Goal: Task Accomplishment & Management: Complete application form

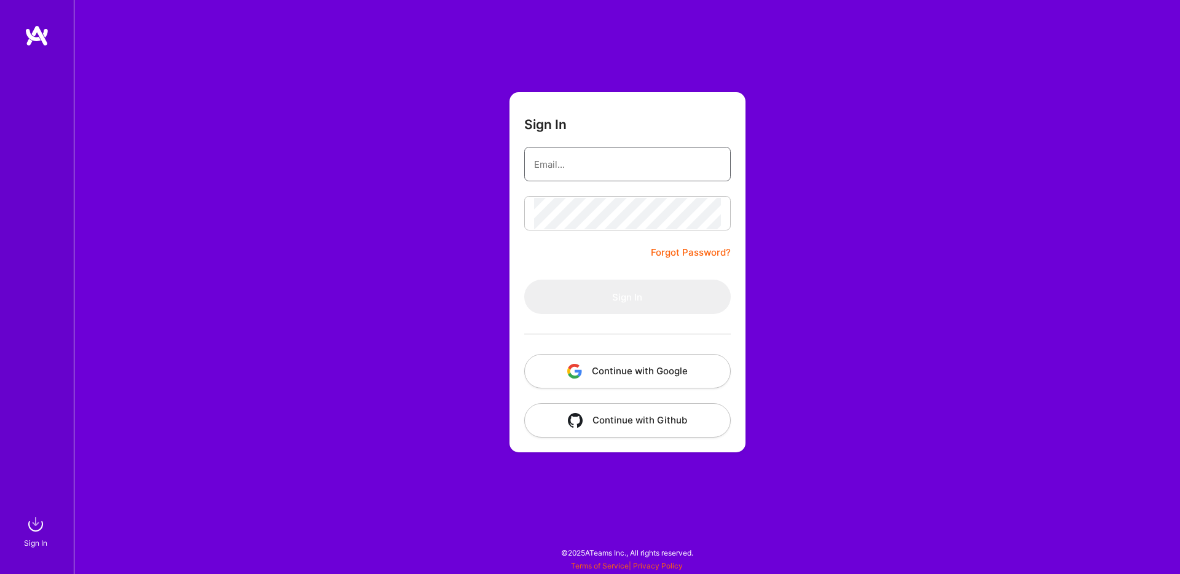
type input "[EMAIL_ADDRESS][DOMAIN_NAME]"
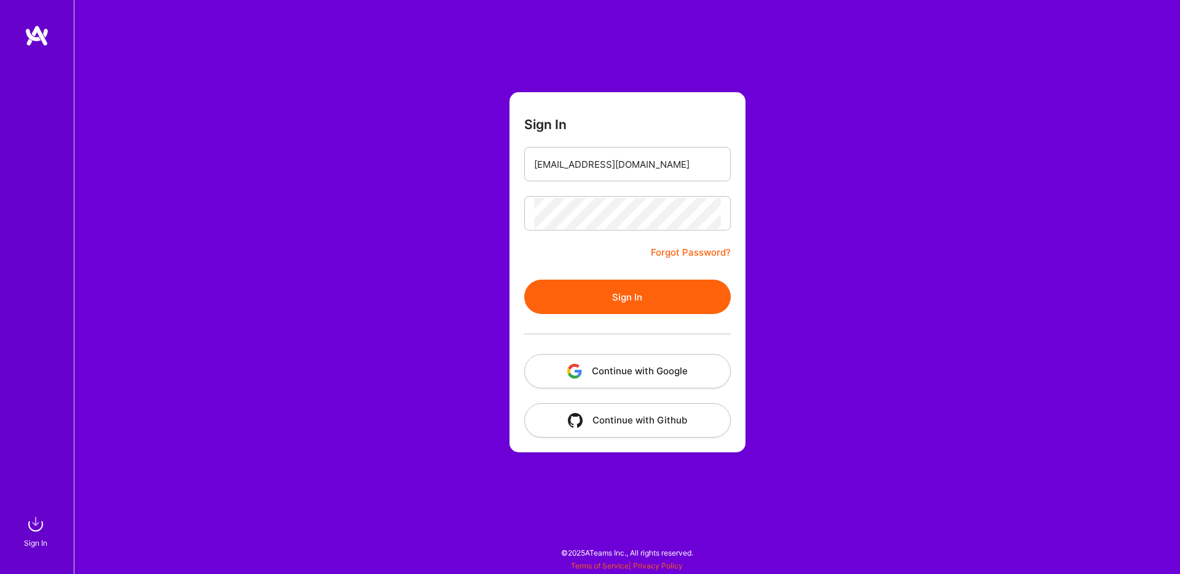
click at [586, 259] on form "Sign In [EMAIL_ADDRESS][DOMAIN_NAME] Forgot Password? Sign In Continue with Goo…" at bounding box center [628, 272] width 236 height 360
click at [592, 294] on button "Sign In" at bounding box center [627, 297] width 207 height 34
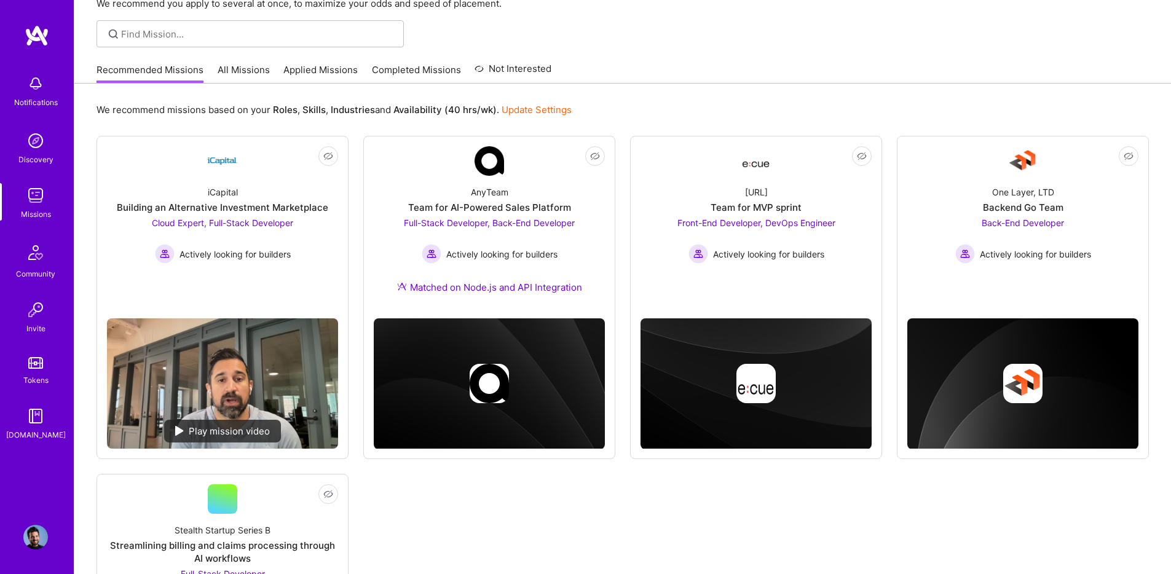
scroll to position [69, 0]
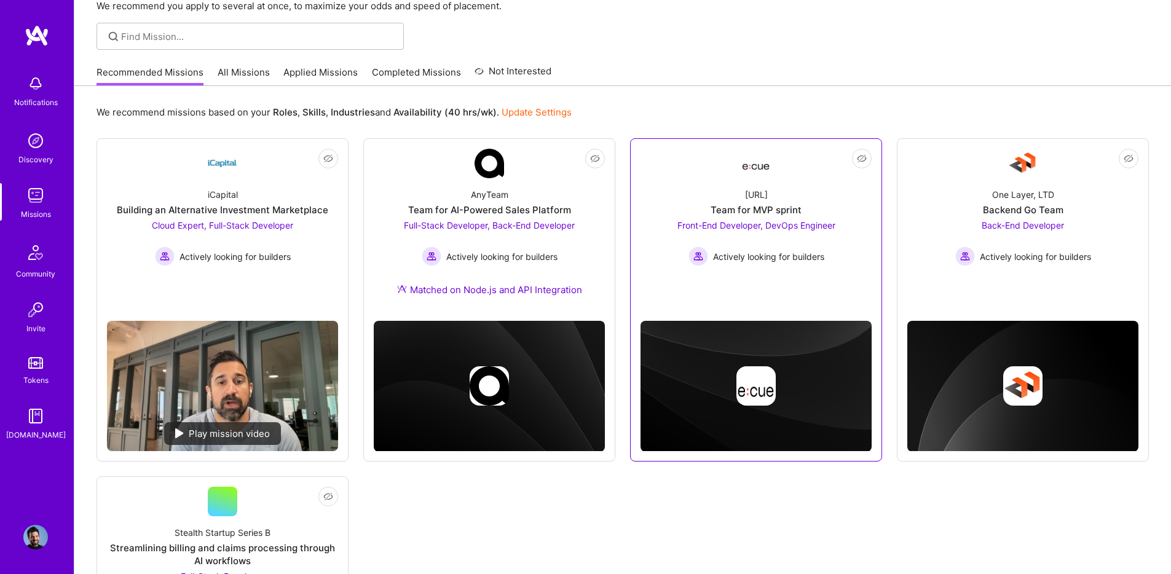
click at [744, 183] on div "[URL] Team for MVP sprint Front-End Developer, DevOps Engineer Actively looking…" at bounding box center [756, 222] width 231 height 88
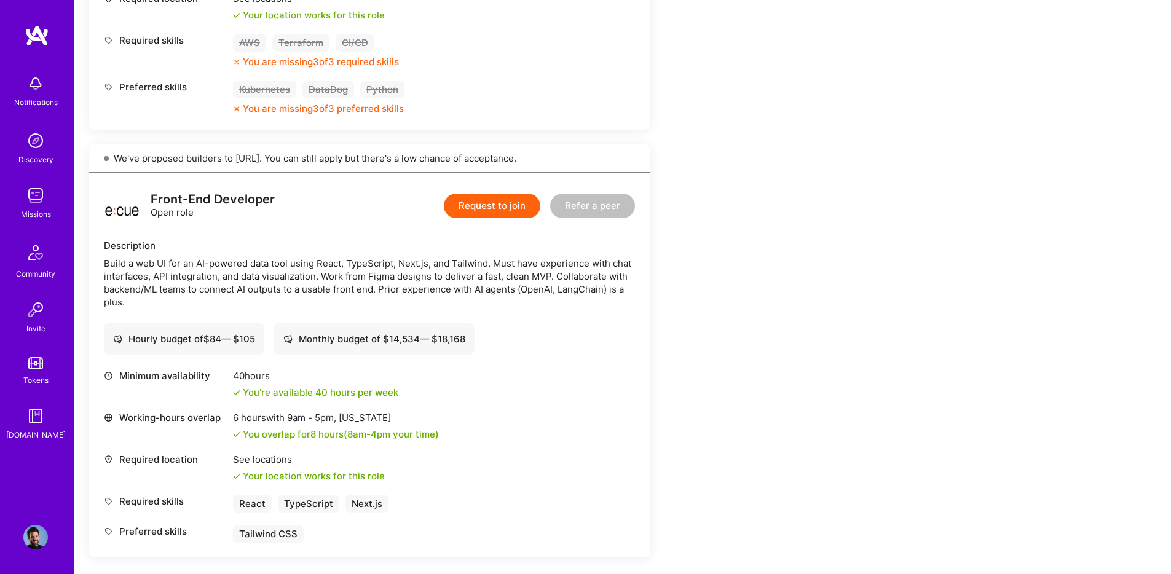
scroll to position [609, 0]
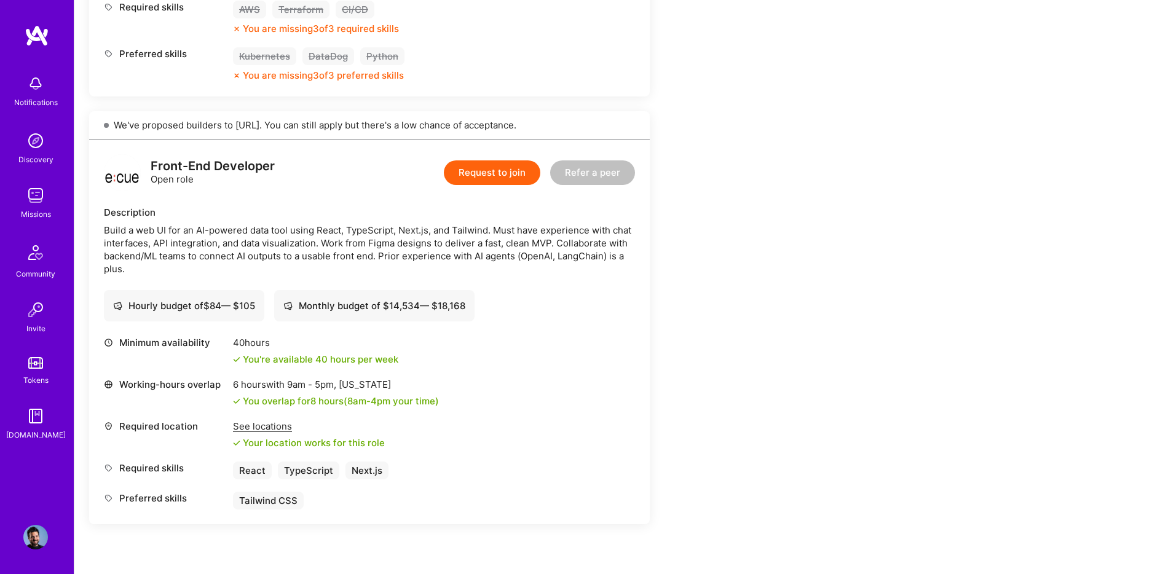
click at [483, 164] on button "Request to join" at bounding box center [492, 172] width 97 height 25
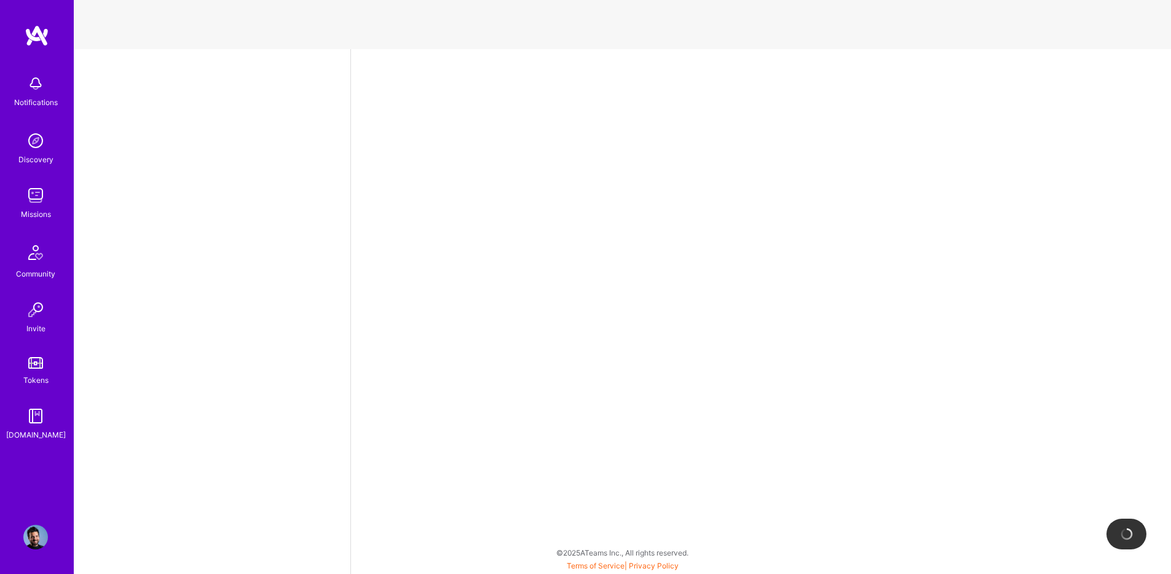
select select "US"
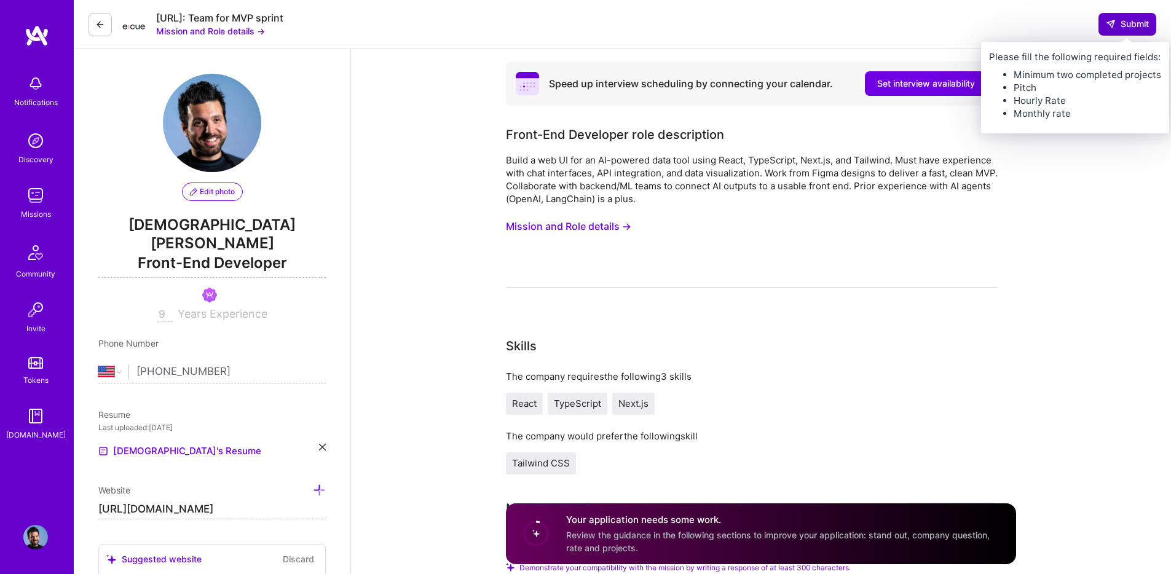
click at [1138, 33] on button "Submit" at bounding box center [1127, 24] width 58 height 22
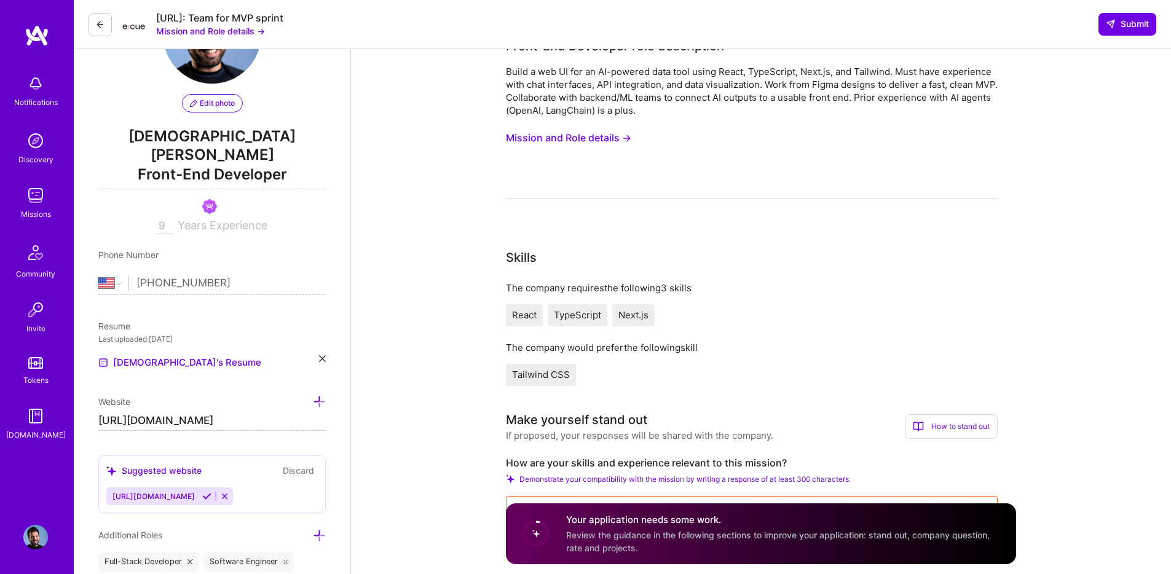
scroll to position [352, 0]
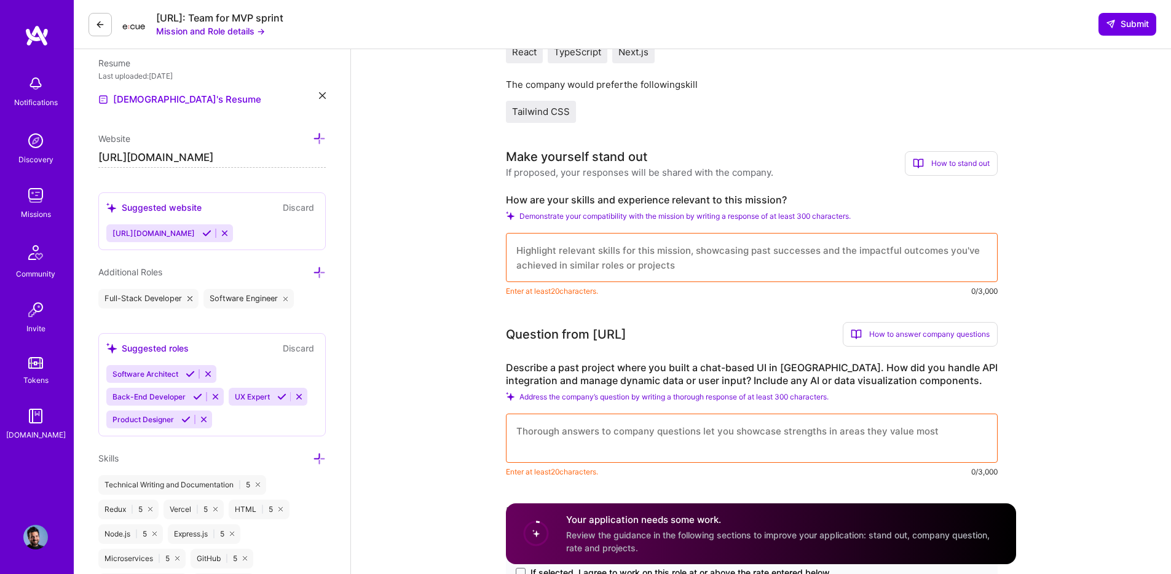
click at [543, 243] on textarea at bounding box center [752, 257] width 492 height 49
click at [40, 201] on img at bounding box center [35, 195] width 25 height 25
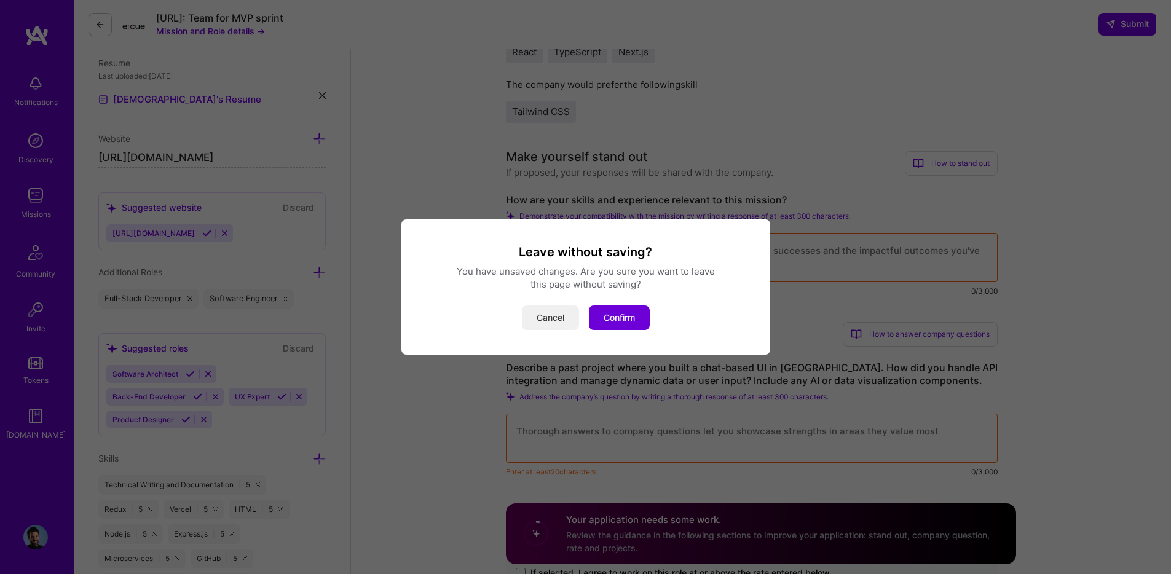
click at [536, 317] on button "Cancel" at bounding box center [550, 318] width 57 height 25
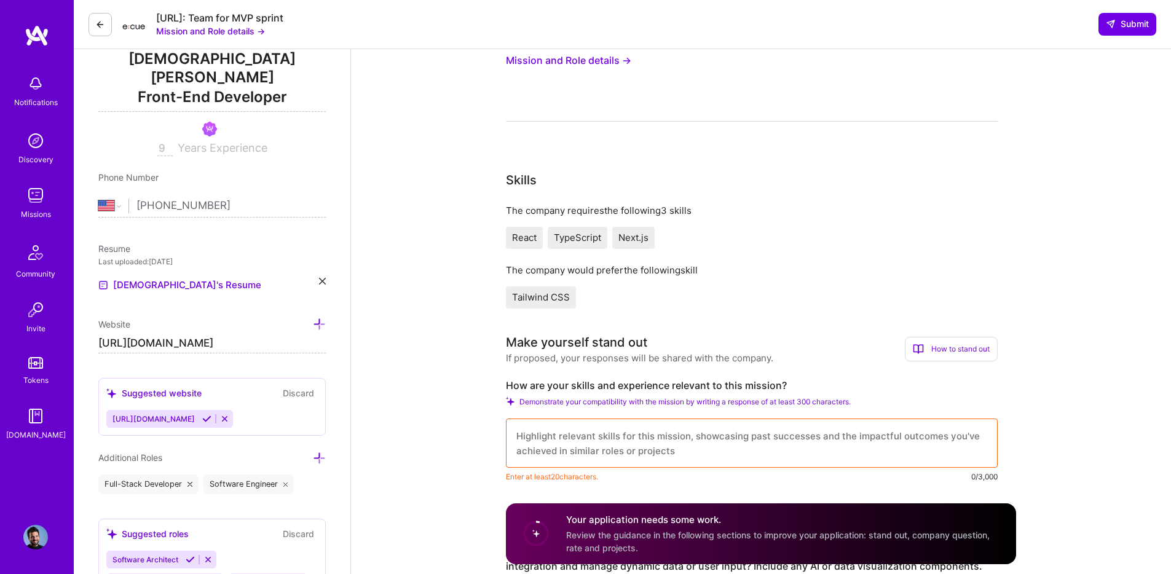
scroll to position [130, 0]
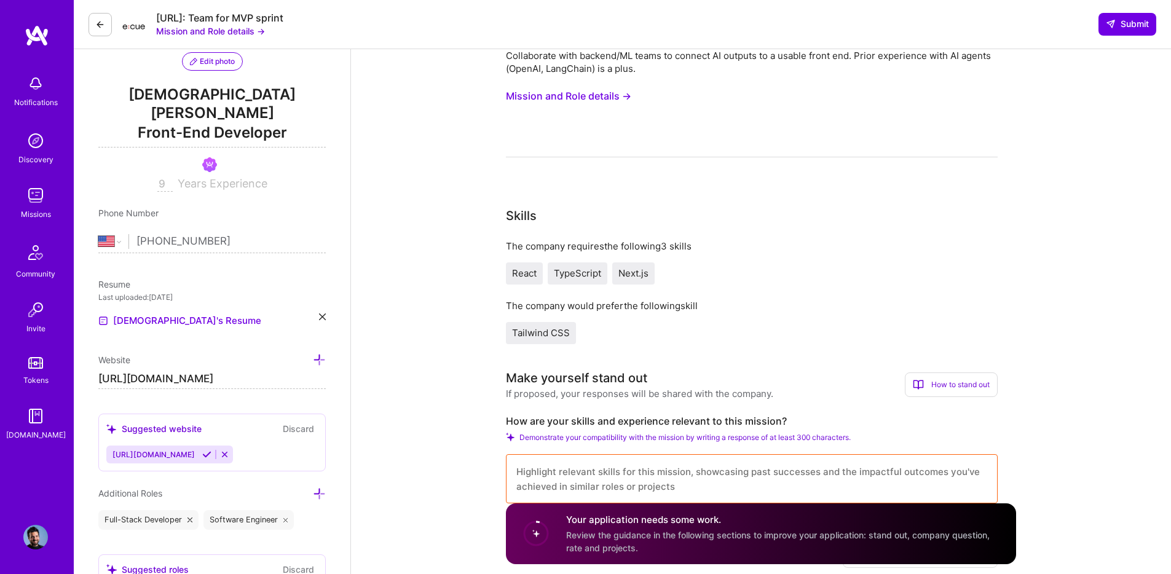
click at [42, 194] on img at bounding box center [35, 195] width 25 height 25
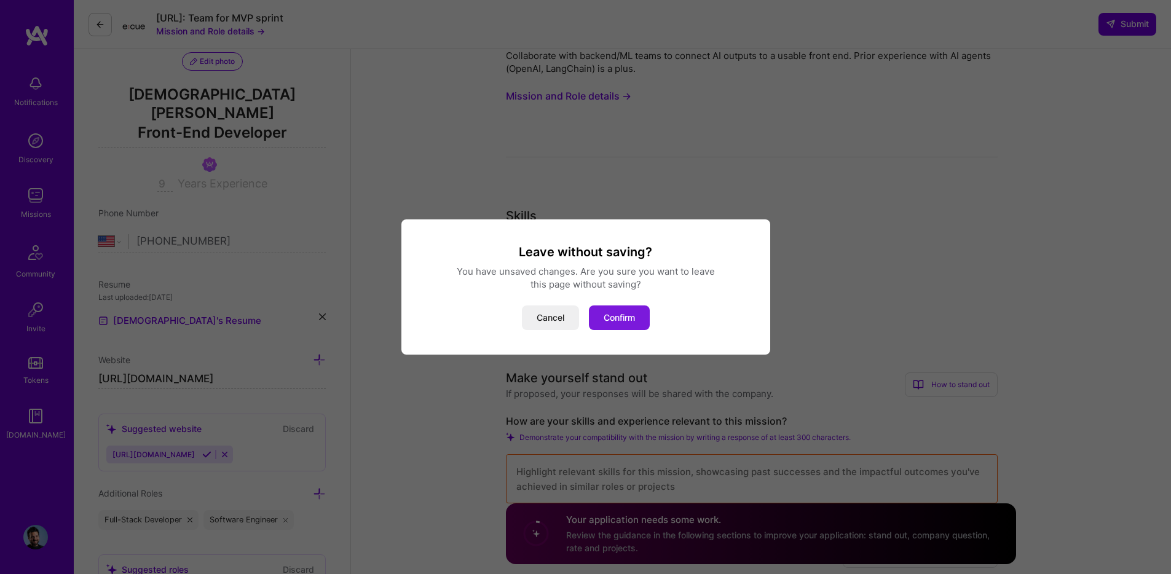
click at [646, 317] on button "Confirm" at bounding box center [619, 318] width 61 height 25
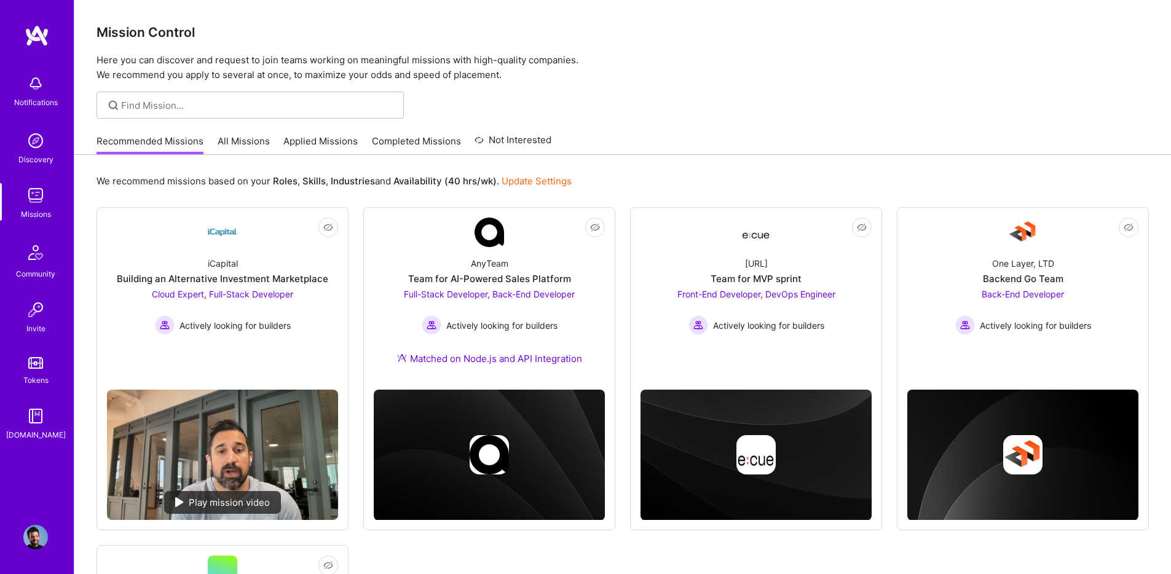
click at [296, 142] on link "Applied Missions" at bounding box center [320, 145] width 74 height 20
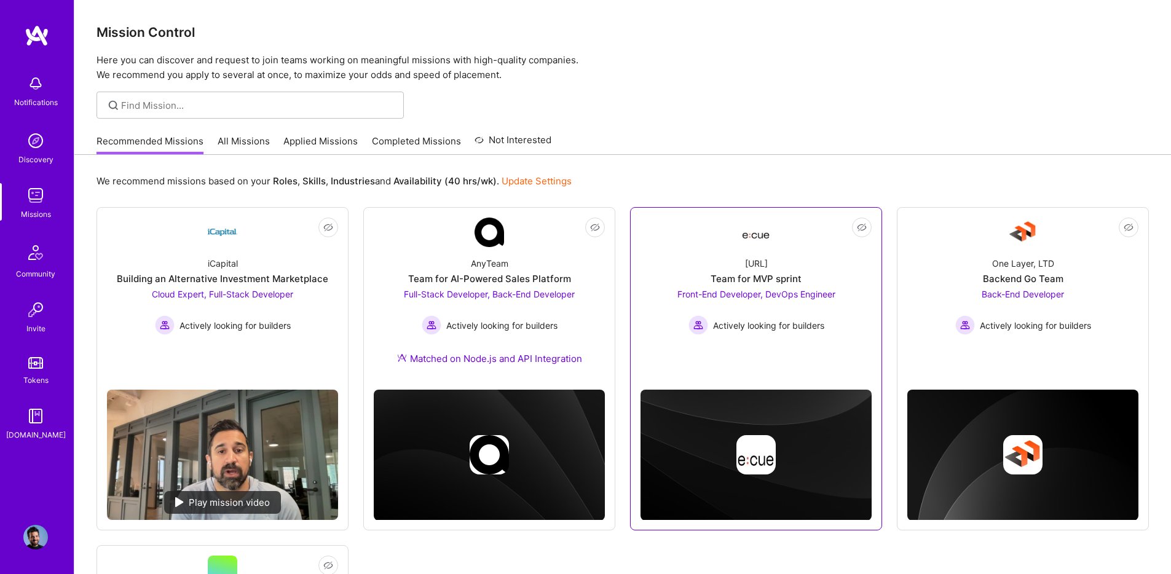
click at [711, 240] on link "Not Interested [URL] Team for MVP sprint Front-End Developer, DevOps Engineer A…" at bounding box center [756, 291] width 231 height 146
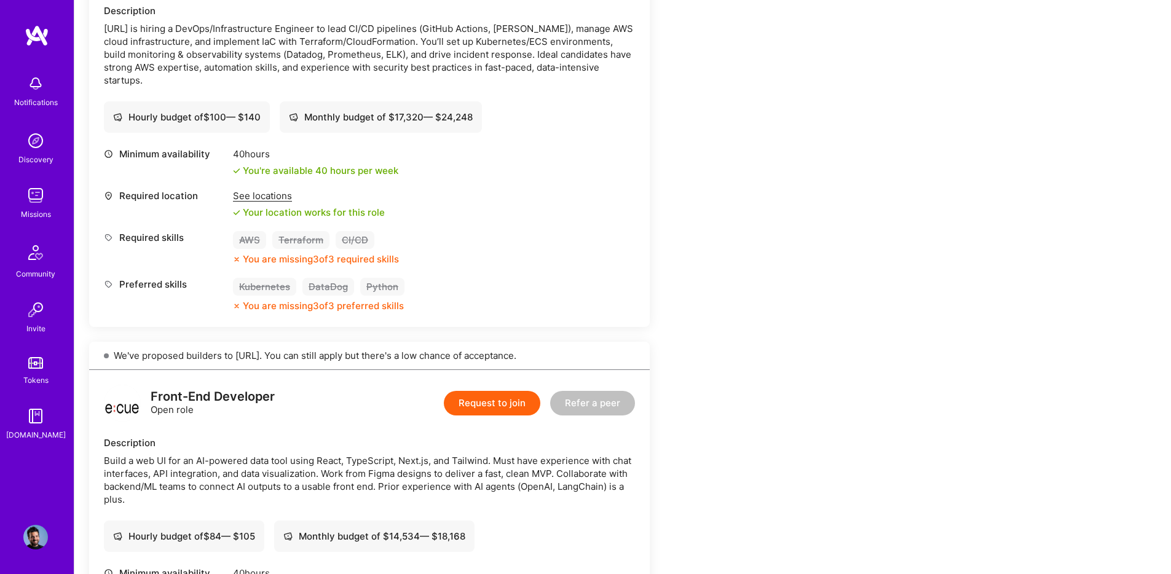
scroll to position [636, 0]
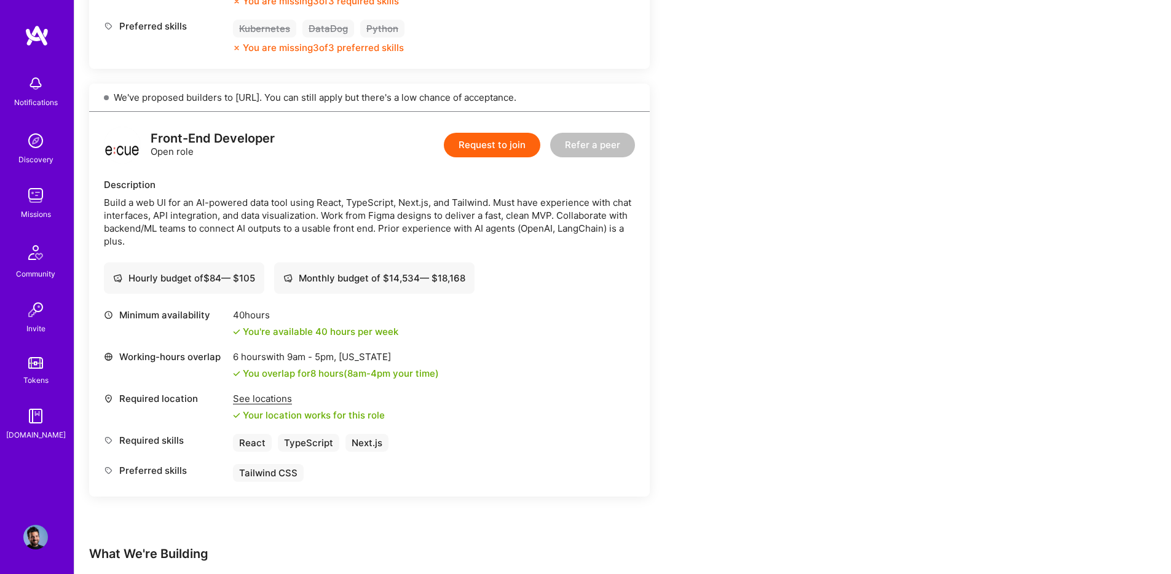
click at [478, 143] on button "Request to join" at bounding box center [492, 145] width 97 height 25
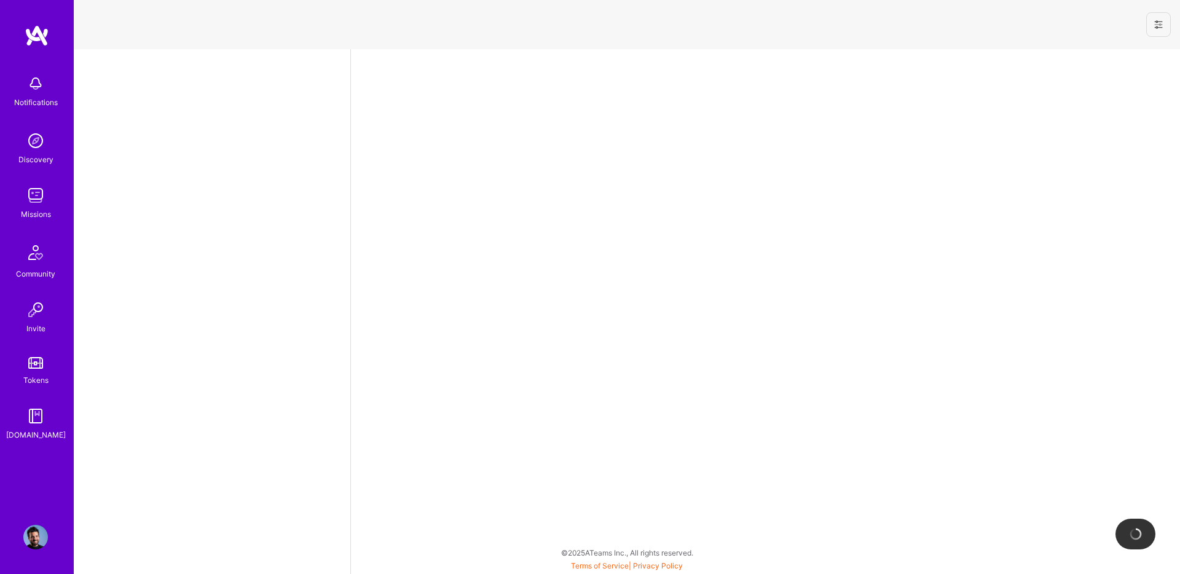
select select "US"
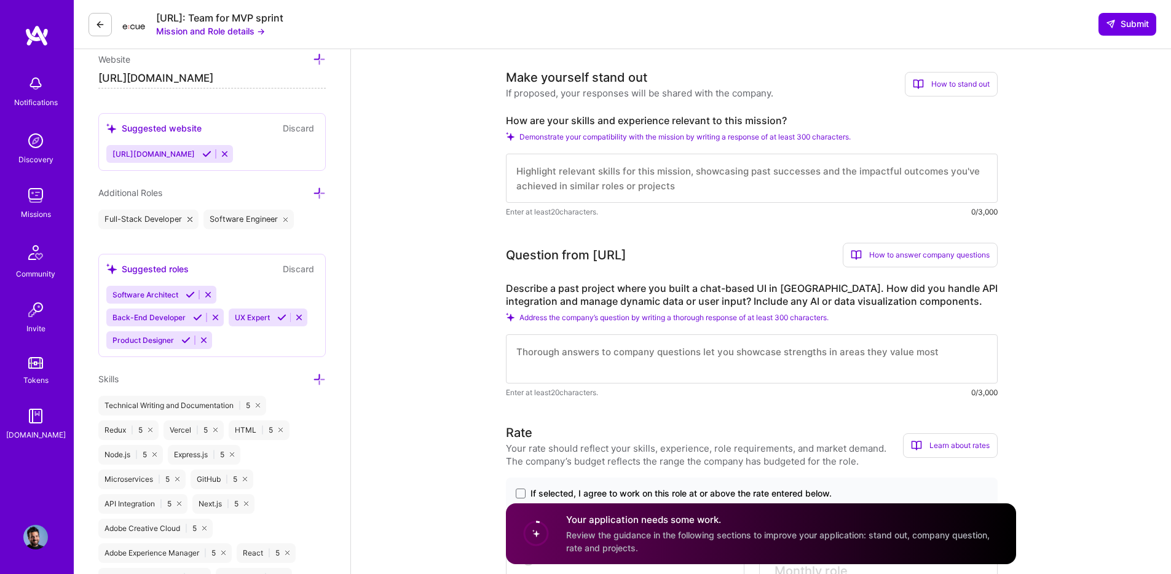
scroll to position [303, 0]
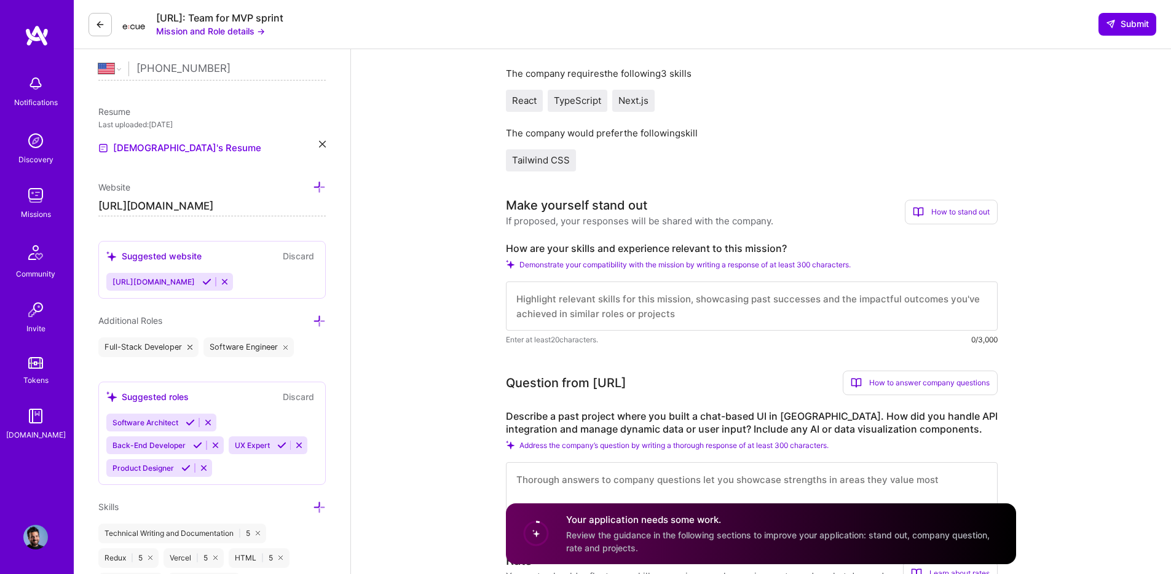
click at [567, 299] on textarea at bounding box center [752, 306] width 492 height 49
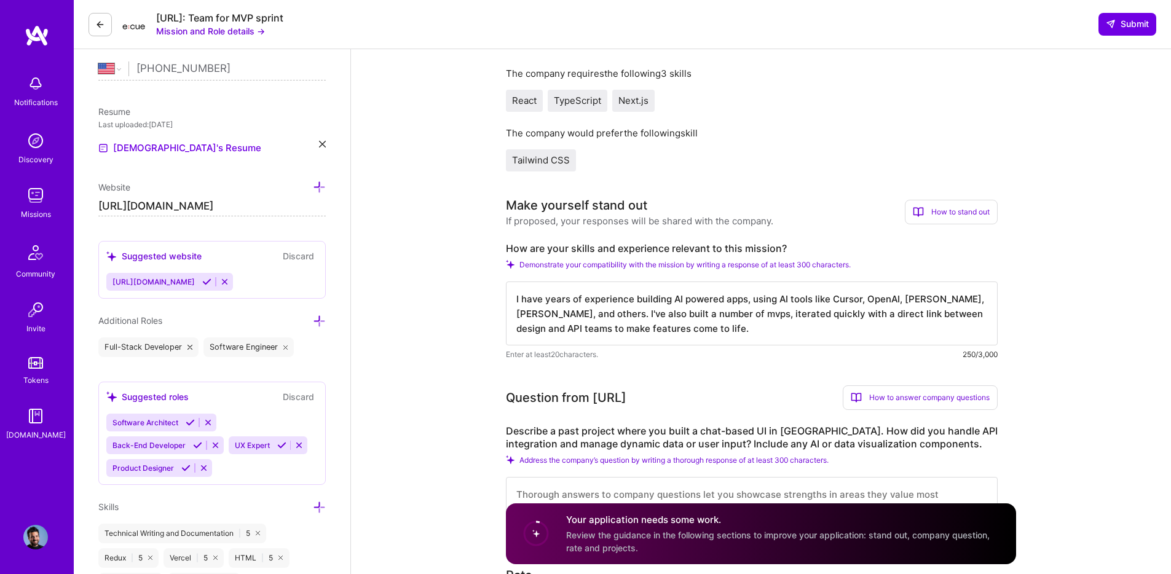
click at [765, 315] on textarea "I have years of experience building AI powered apps, using AI tools like Cursor…" at bounding box center [752, 314] width 492 height 64
type textarea "I have years of experience building AI powered apps, using AI tools like Cursor…"
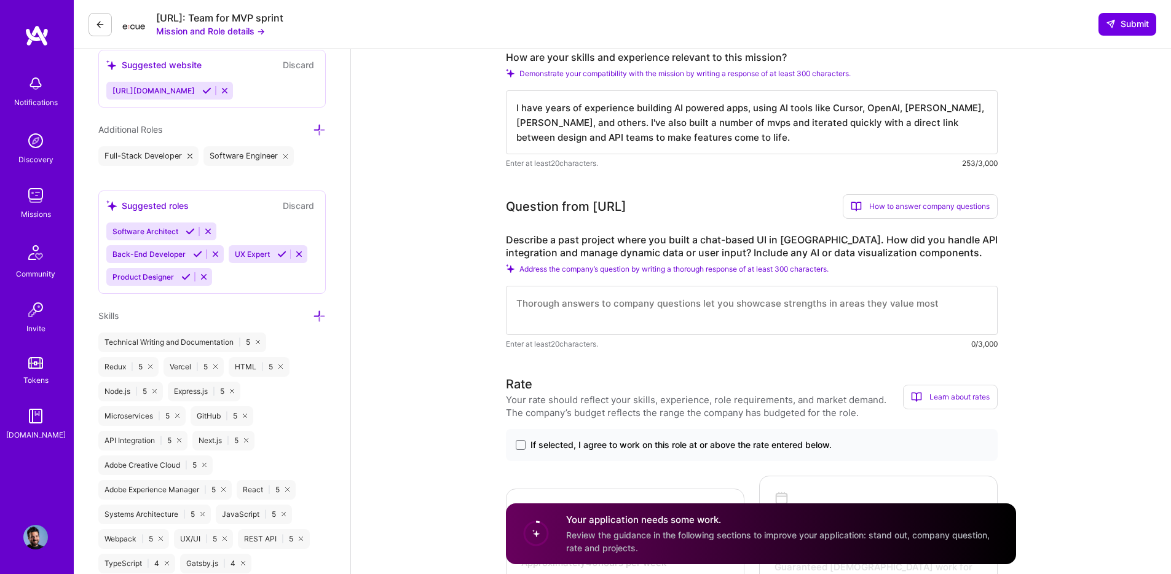
scroll to position [507, 0]
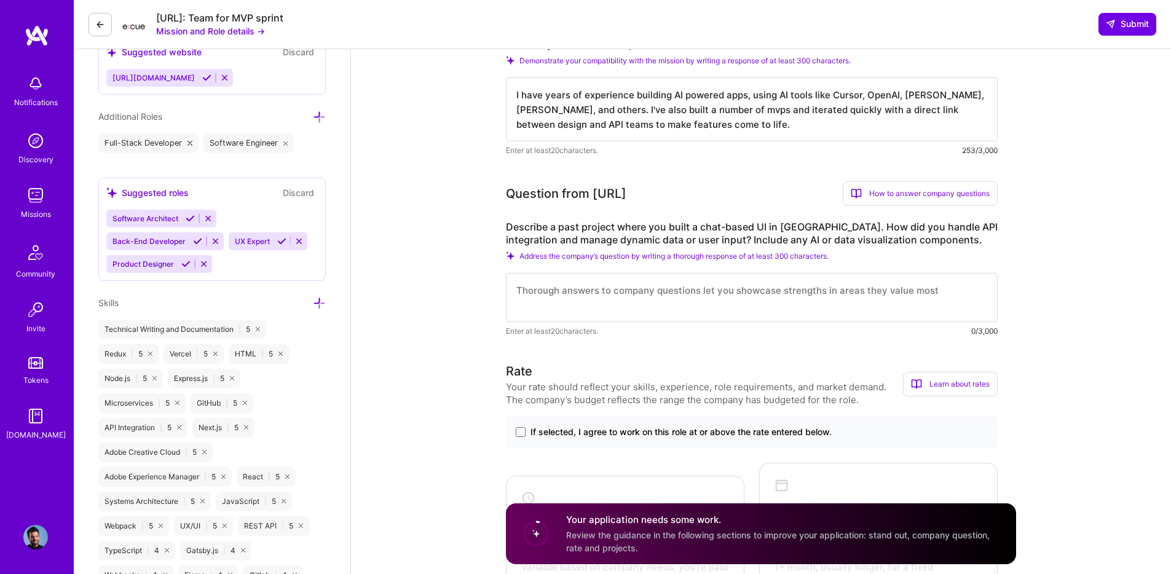
click at [602, 299] on textarea at bounding box center [752, 297] width 492 height 49
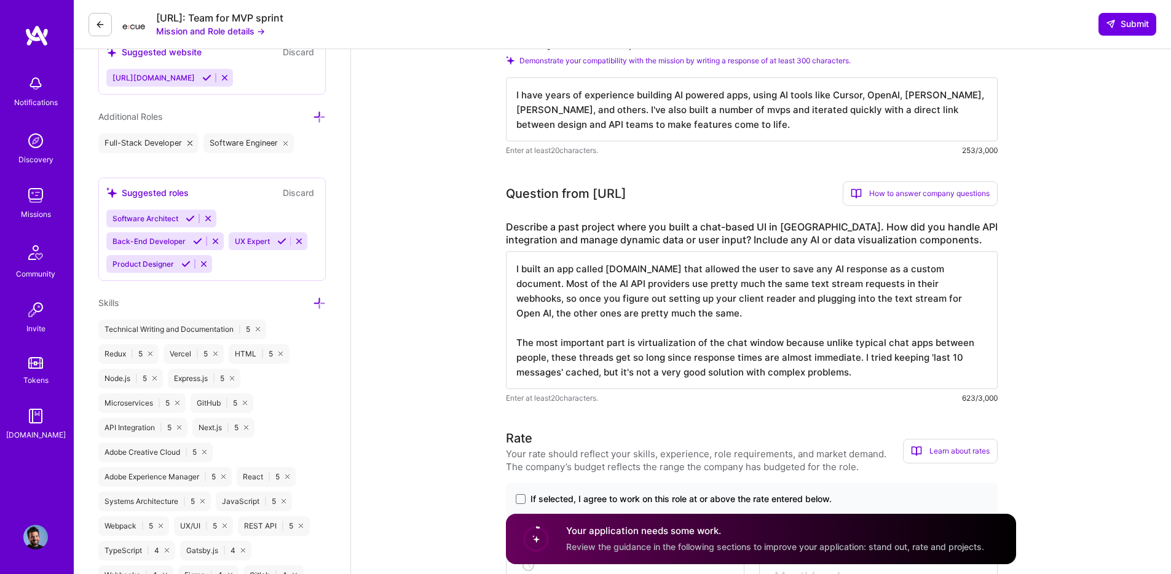
drag, startPoint x: 865, startPoint y: 374, endPoint x: 859, endPoint y: 355, distance: 20.2
click at [859, 355] on textarea "I built an app called [DOMAIN_NAME] that allowed the user to save any AI respon…" at bounding box center [752, 320] width 492 height 138
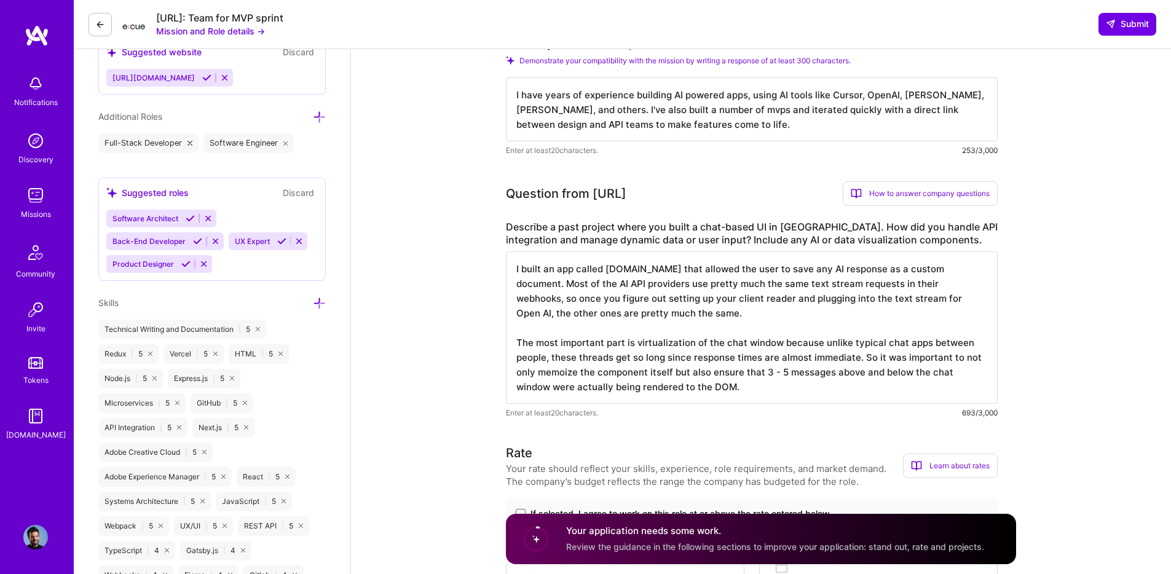
click at [774, 313] on textarea "I built an app called [DOMAIN_NAME] that allowed the user to save any AI respon…" at bounding box center [752, 327] width 492 height 152
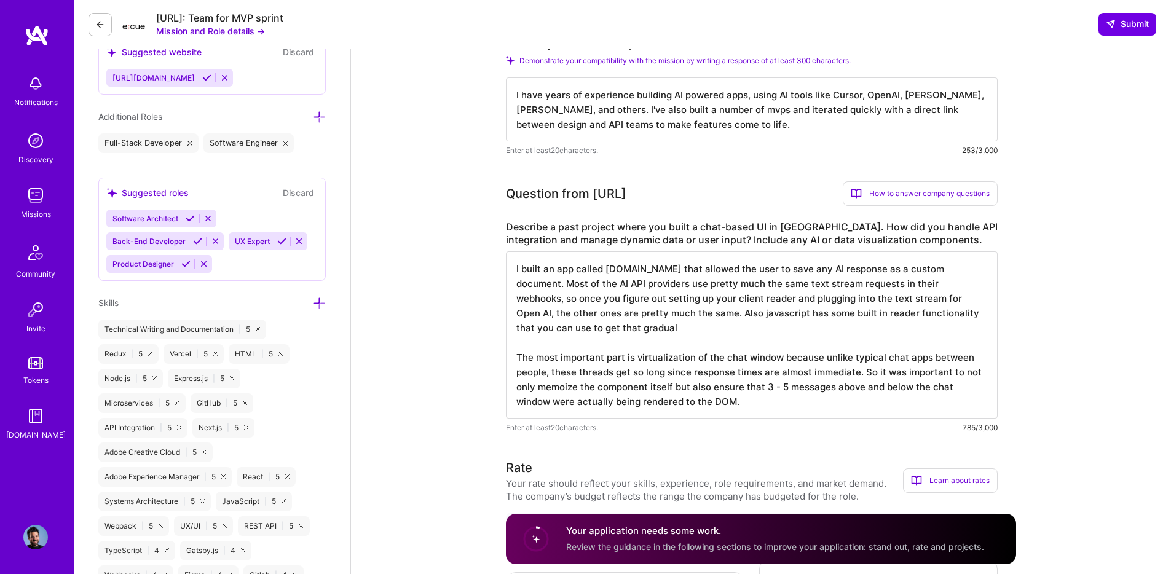
type textarea "I built an app called [DOMAIN_NAME] that allowed the user to save any AI respon…"
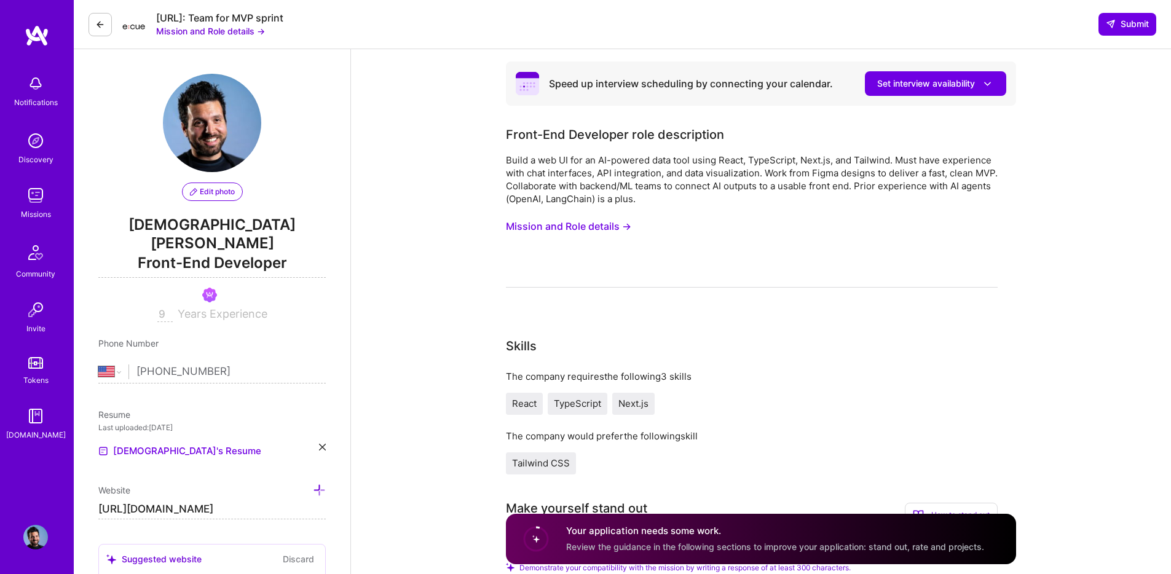
select select "US"
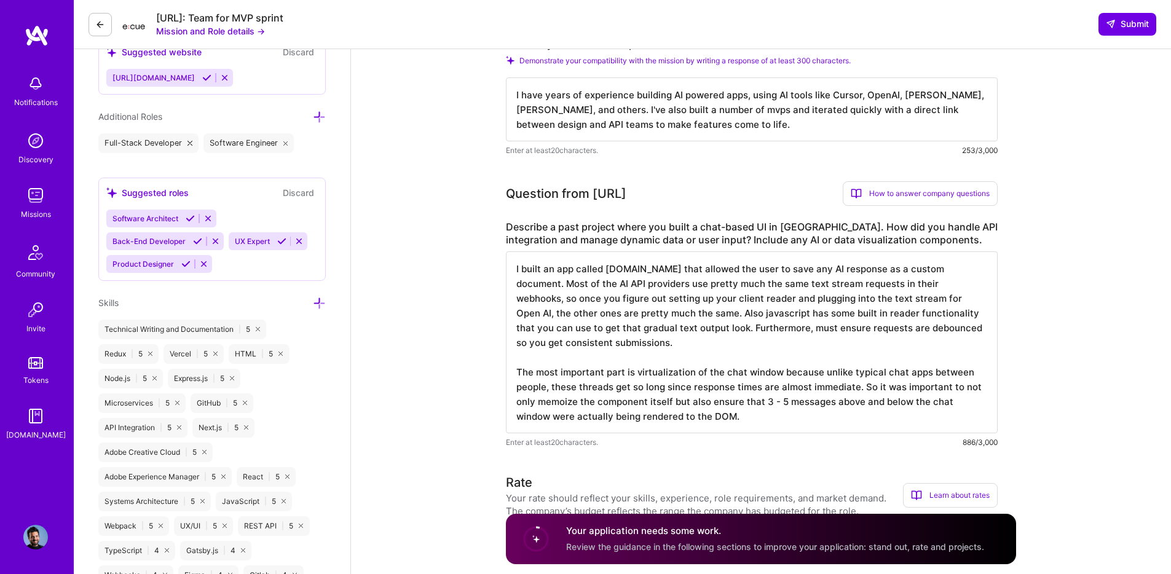
click at [520, 373] on textarea "I built an app called [DOMAIN_NAME] that allowed the user to save any AI respon…" at bounding box center [752, 342] width 492 height 182
drag, startPoint x: 680, startPoint y: 371, endPoint x: 666, endPoint y: 371, distance: 14.1
click at [666, 371] on textarea "I built an app called gptorganized.com that allowed the user to save any AI res…" at bounding box center [752, 342] width 492 height 182
click at [816, 371] on textarea "I built an app called gptorganized.com that allowed the user to save any AI res…" at bounding box center [752, 342] width 492 height 182
click at [832, 373] on textarea "I built an app called gptorganized.com that allowed the user to save any AI res…" at bounding box center [752, 342] width 492 height 182
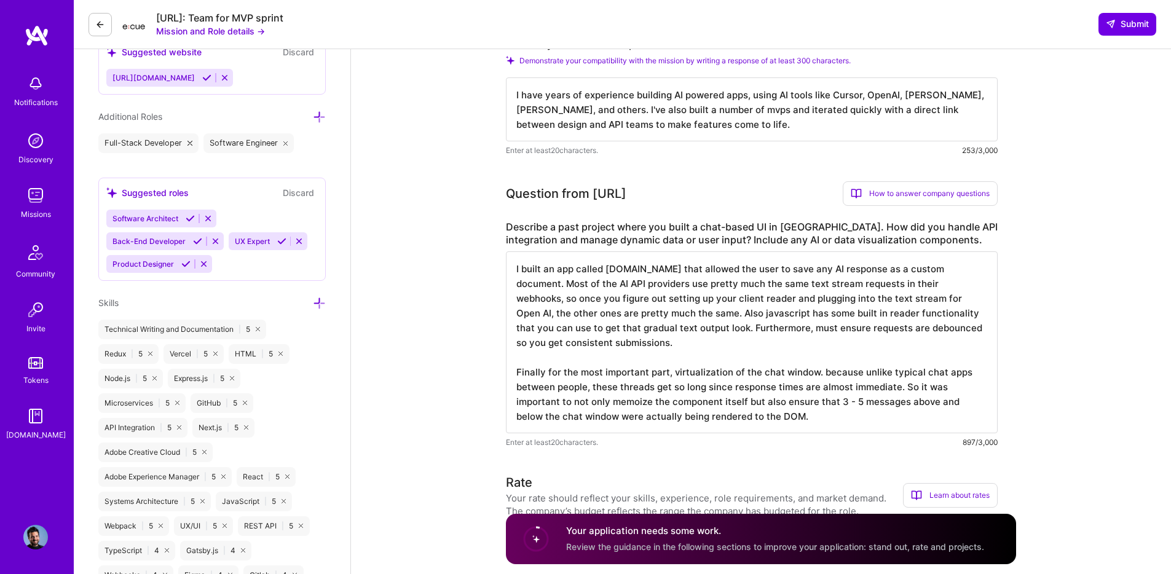
click at [832, 373] on textarea "I built an app called gptorganized.com that allowed the user to save any AI res…" at bounding box center [752, 342] width 492 height 182
drag, startPoint x: 945, startPoint y: 386, endPoint x: 898, endPoint y: 384, distance: 46.8
click at [898, 384] on textarea "I built an app called gptorganized.com that allowed the user to save any AI res…" at bounding box center [752, 342] width 492 height 182
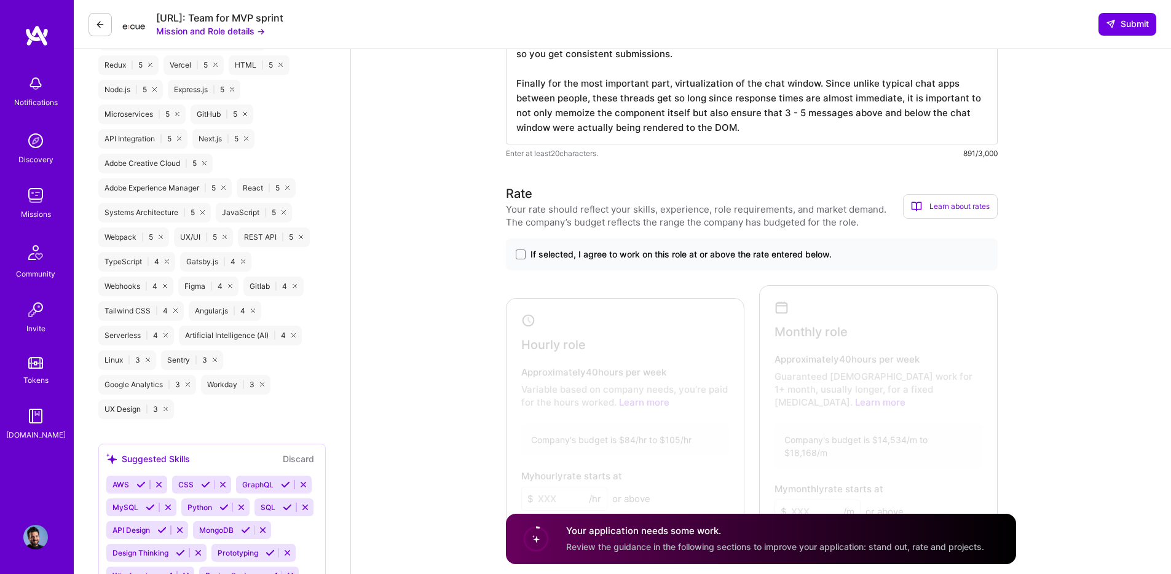
scroll to position [802, 0]
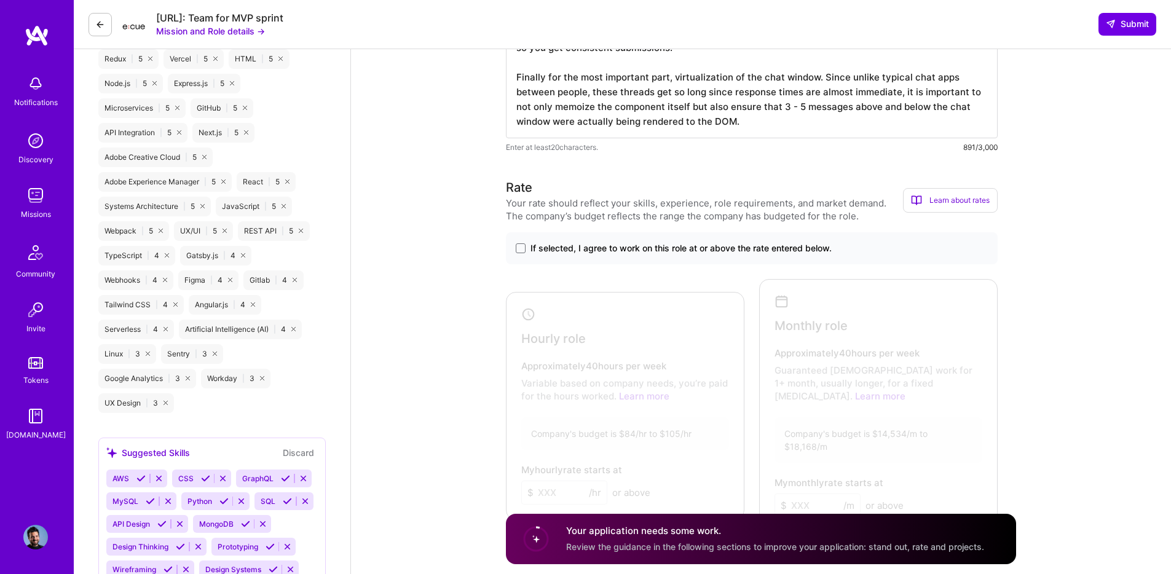
type textarea "I built an app called gptorganized.com that allowed the user to save any AI res…"
click at [524, 254] on label "If selected, I agree to work on this role at or above the rate entered below." at bounding box center [752, 248] width 472 height 12
click at [0, 0] on input "If selected, I agree to work on this role at or above the rate entered below." at bounding box center [0, 0] width 0 height 0
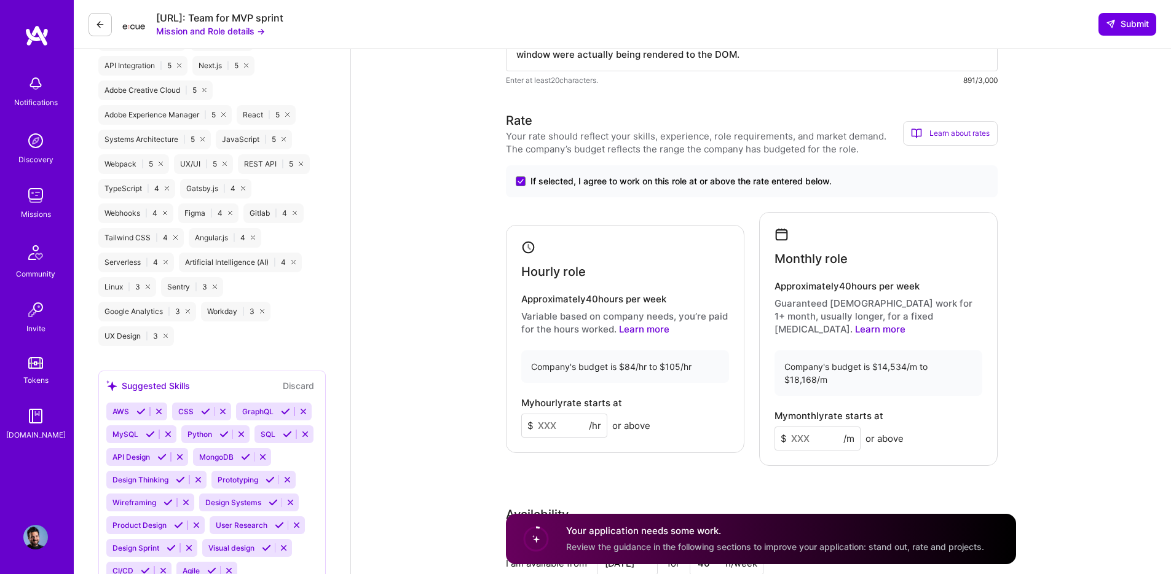
scroll to position [950, 0]
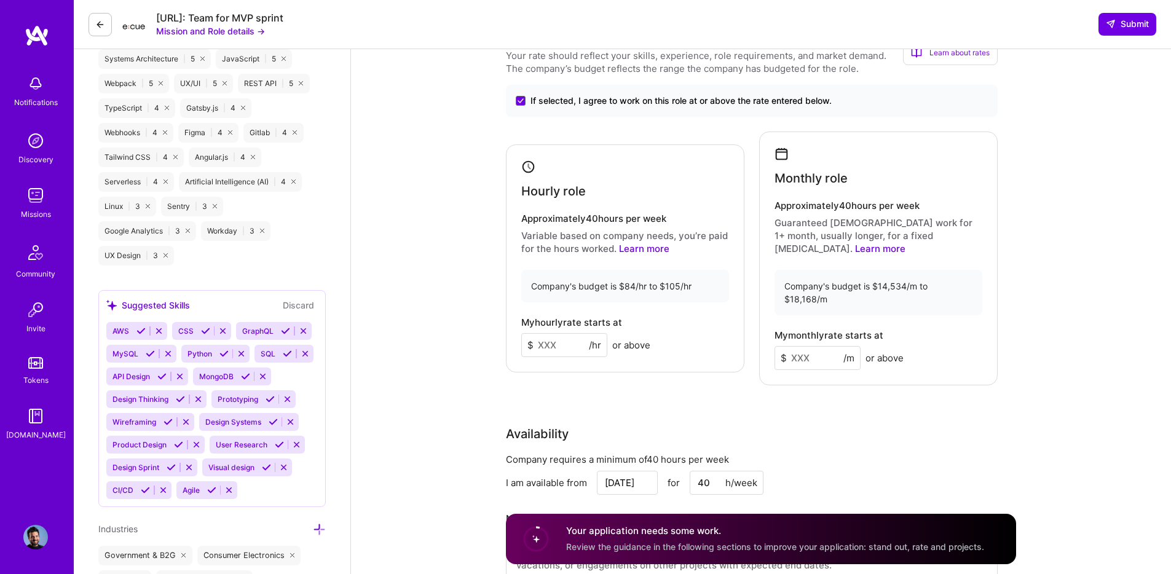
click at [557, 333] on input at bounding box center [564, 345] width 86 height 24
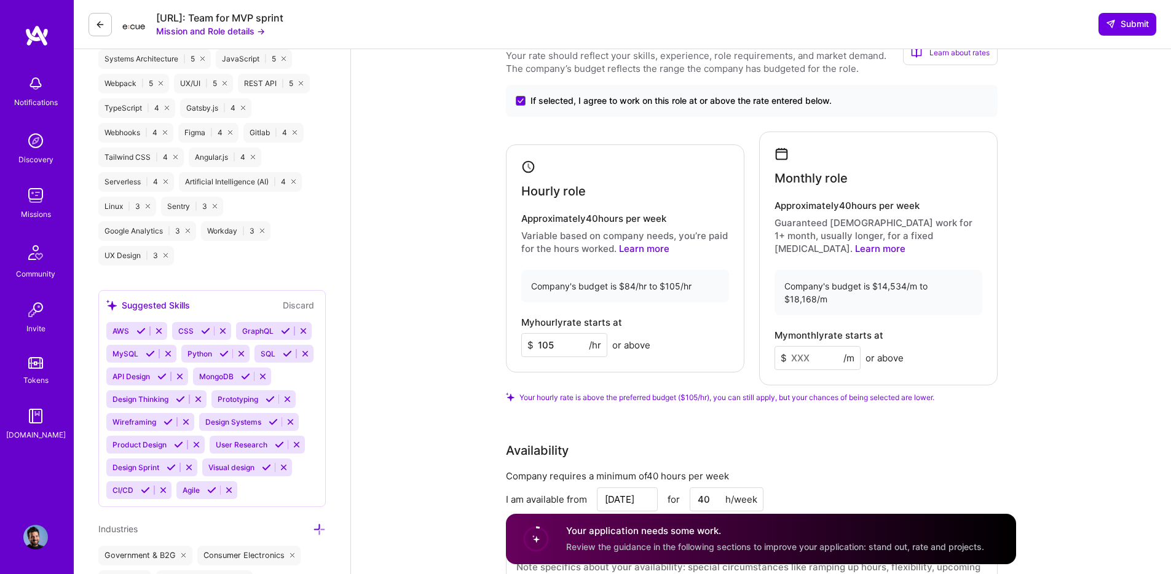
type input "105"
click at [821, 346] on input at bounding box center [818, 358] width 86 height 24
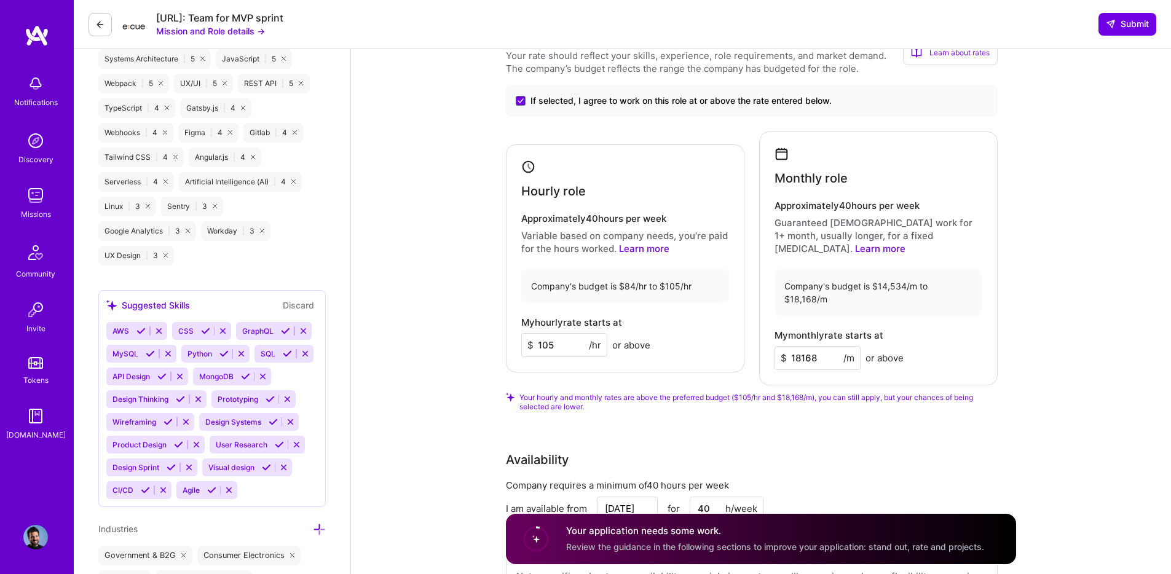
type input "18168"
click at [830, 421] on div "Rate Your rate should reflect your skills, experience, role requirements, and m…" at bounding box center [761, 328] width 510 height 594
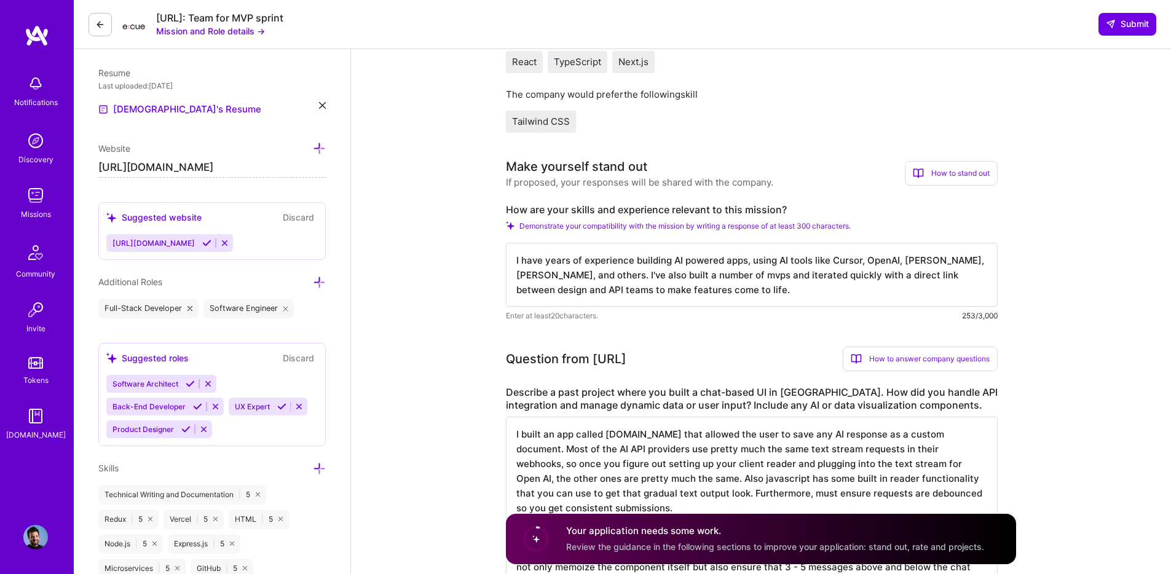
scroll to position [570, 0]
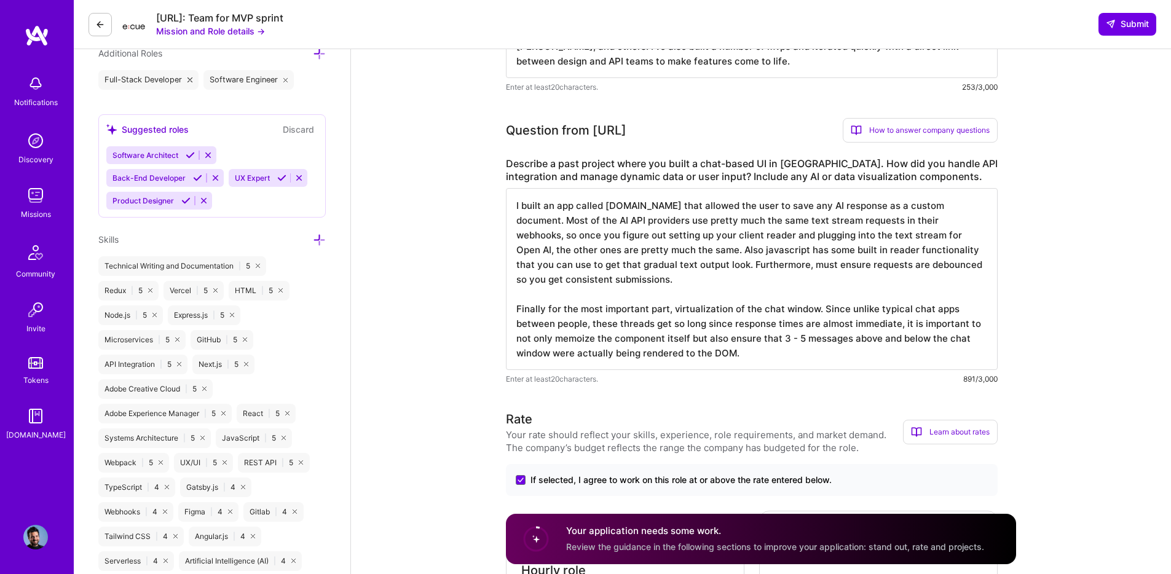
click at [1132, 10] on div "Ecue.ai: Team for MVP sprint Mission and Role details → Submit" at bounding box center [622, 24] width 1097 height 49
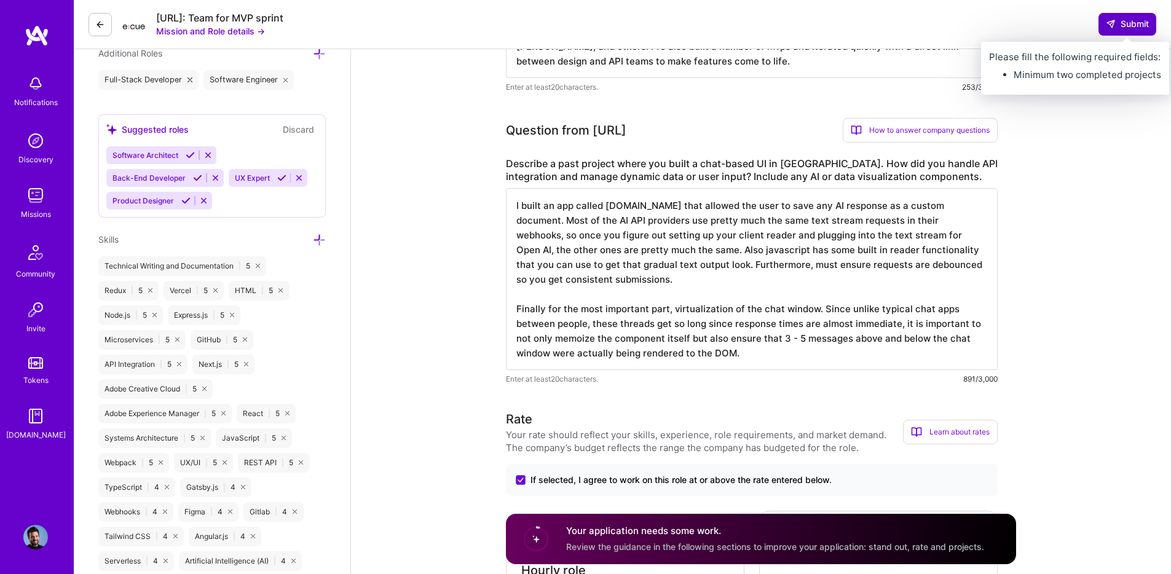
click at [1138, 23] on span "Submit" at bounding box center [1127, 24] width 43 height 12
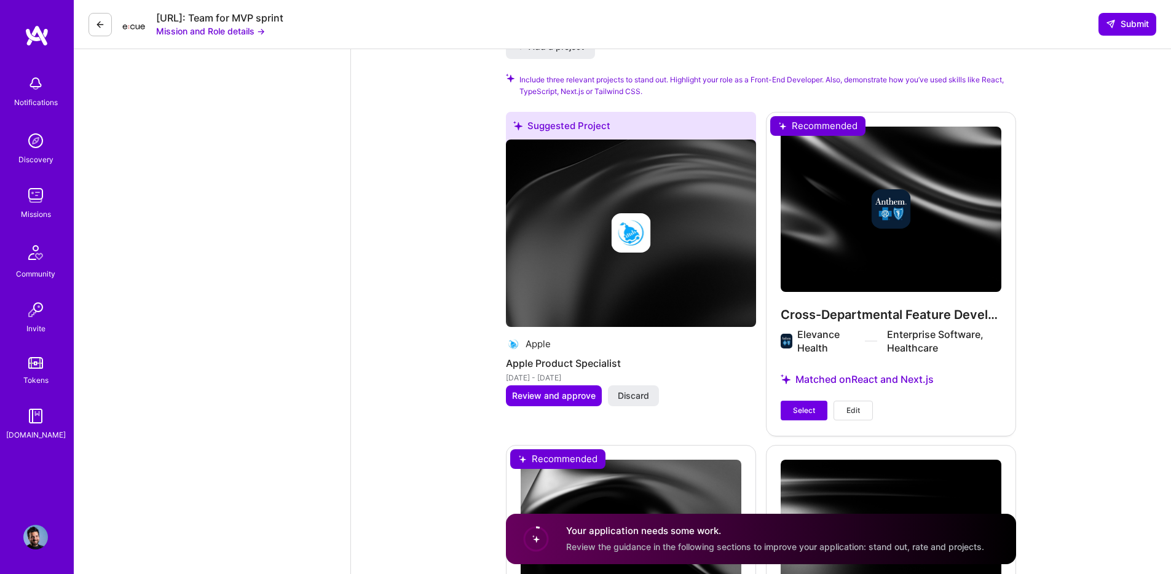
scroll to position [1781, 0]
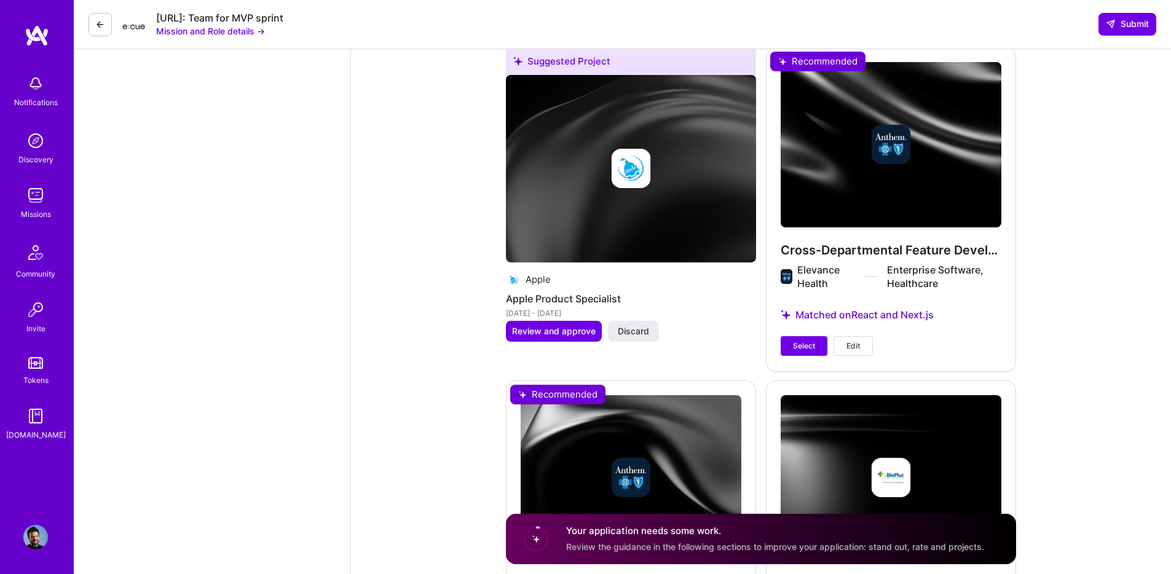
click at [808, 341] on span "Select" at bounding box center [804, 346] width 22 height 11
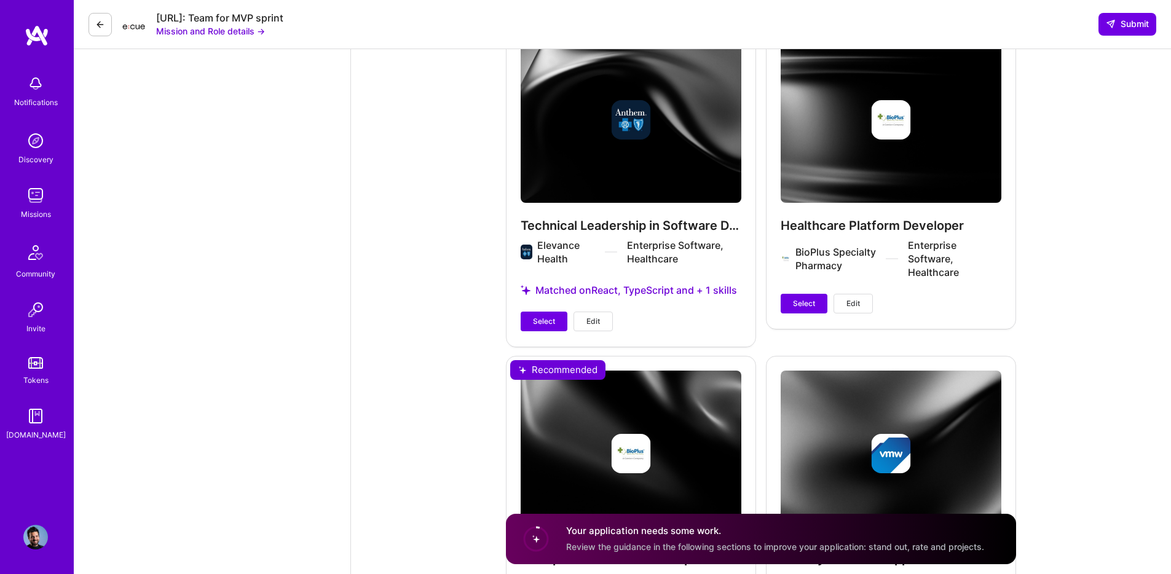
scroll to position [2134, 0]
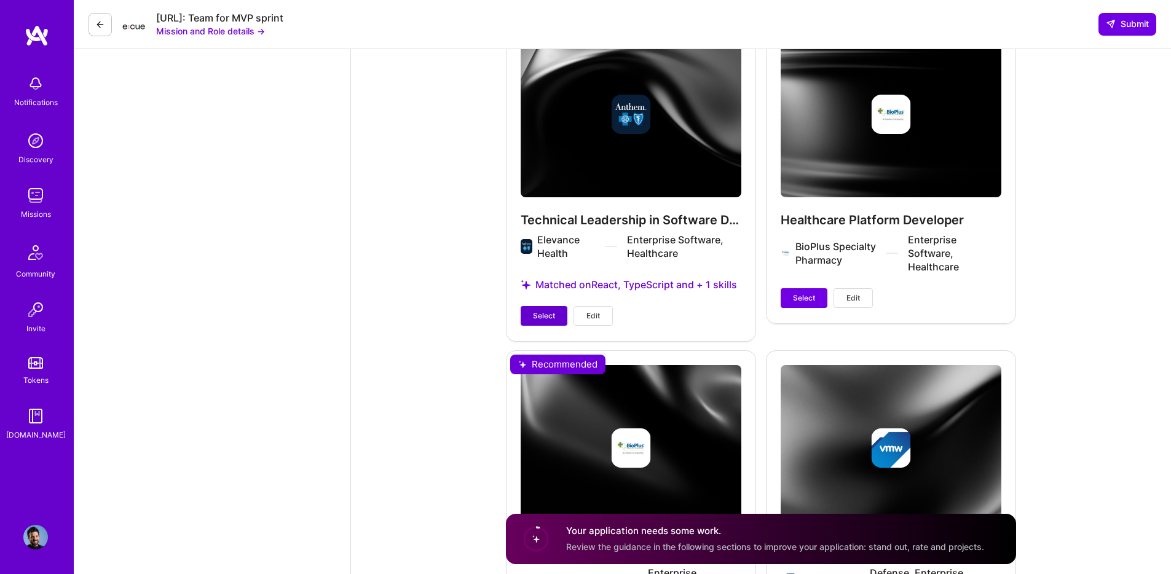
click at [537, 310] on span "Select" at bounding box center [544, 315] width 22 height 11
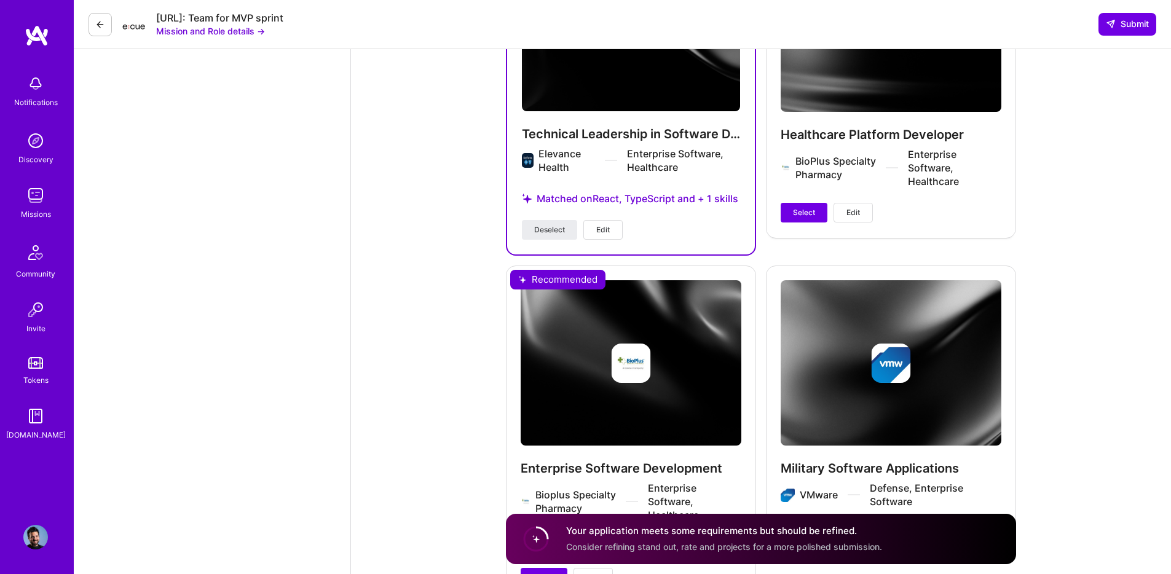
scroll to position [2351, 0]
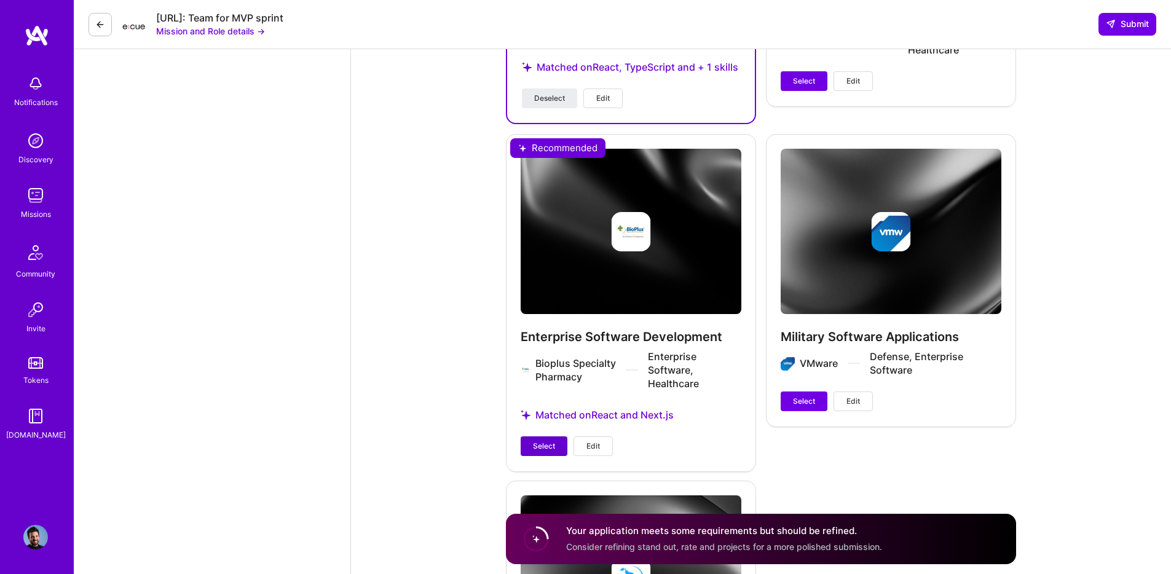
click at [544, 441] on span "Select" at bounding box center [544, 446] width 22 height 11
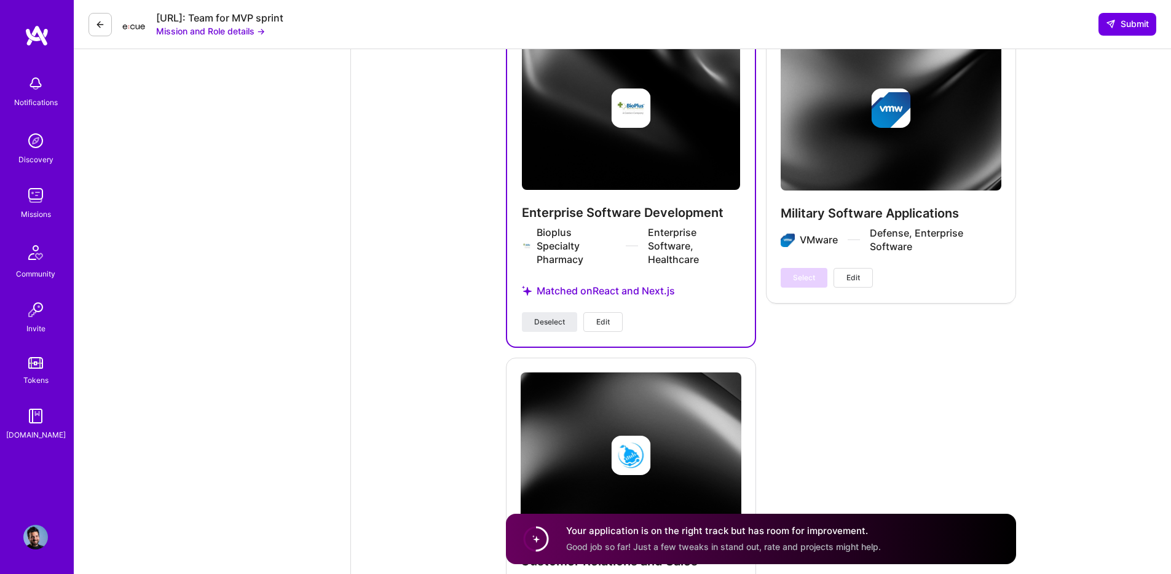
scroll to position [2612, 0]
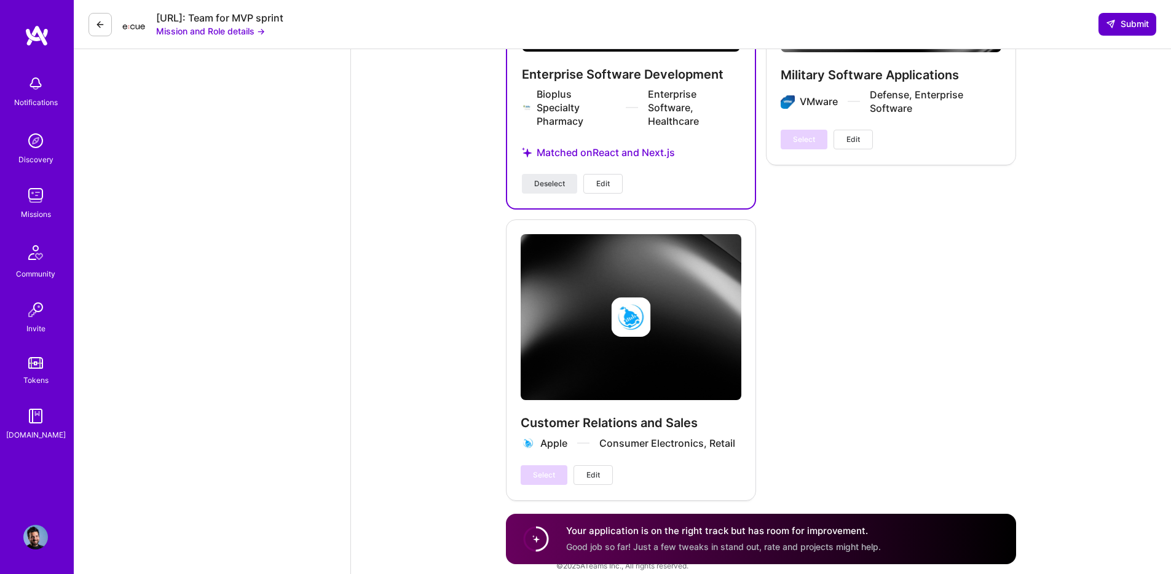
click at [1119, 22] on span "Submit" at bounding box center [1127, 24] width 43 height 12
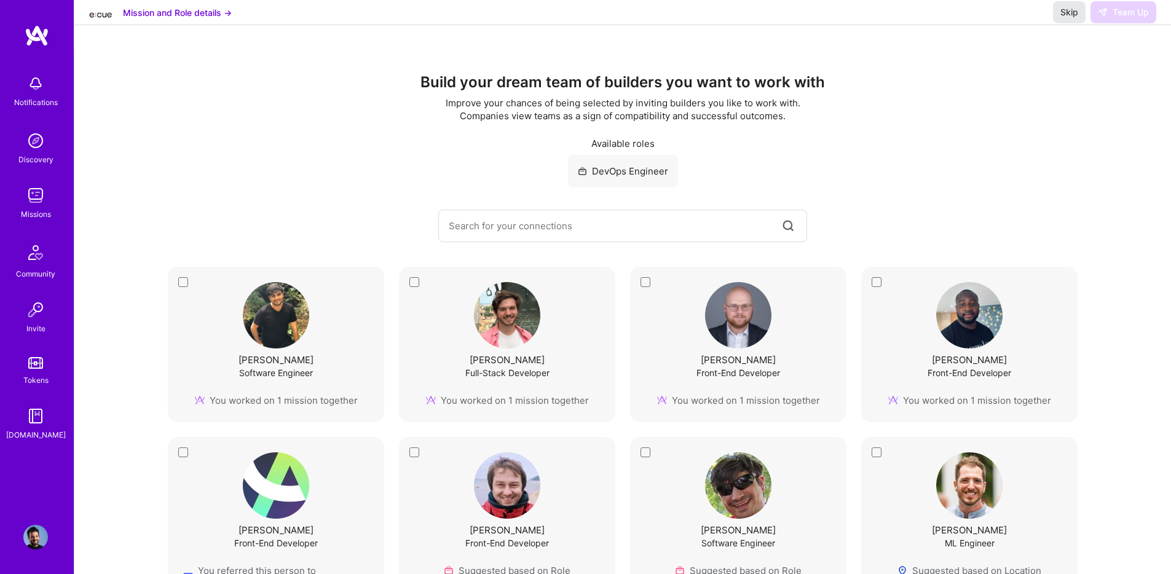
click at [1070, 18] on span "Skip" at bounding box center [1069, 12] width 18 height 12
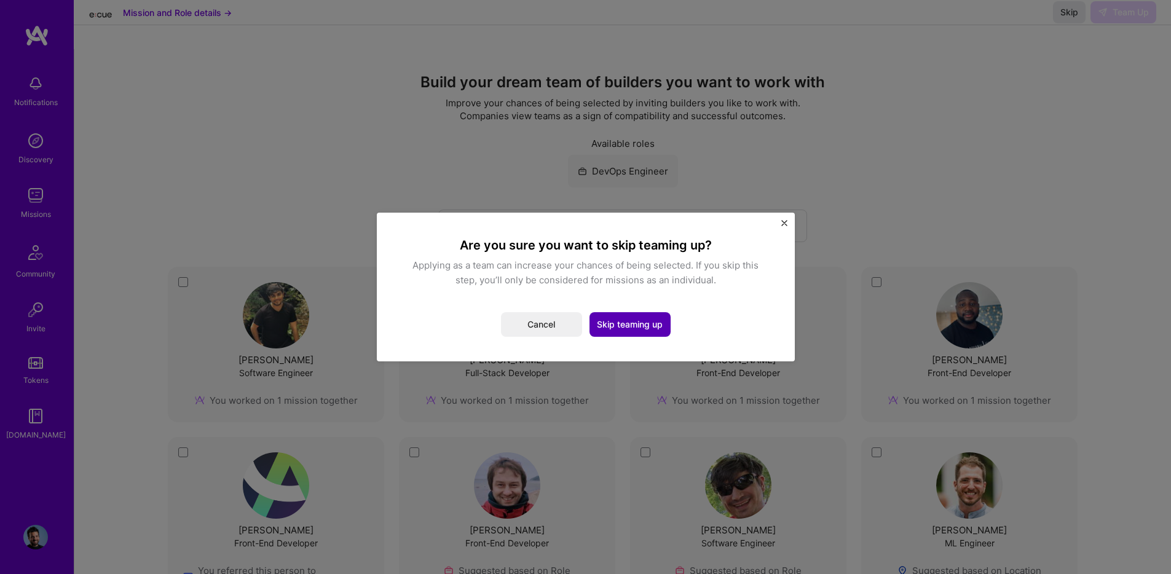
click at [618, 327] on button "Skip teaming up" at bounding box center [629, 324] width 81 height 25
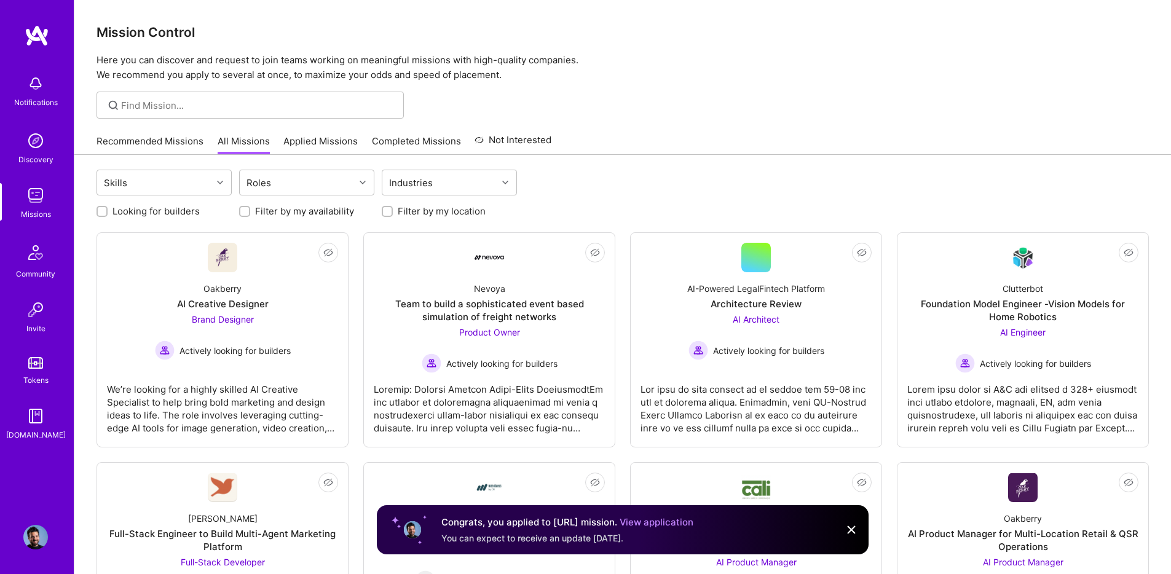
click at [307, 148] on link "Applied Missions" at bounding box center [320, 145] width 74 height 20
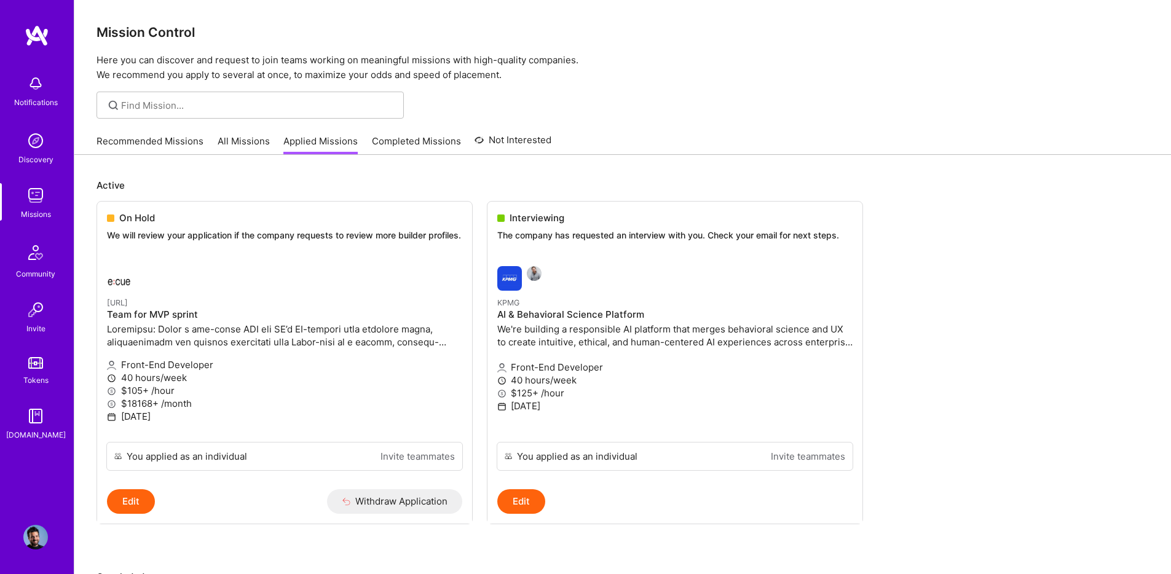
click at [168, 146] on link "Recommended Missions" at bounding box center [150, 145] width 107 height 20
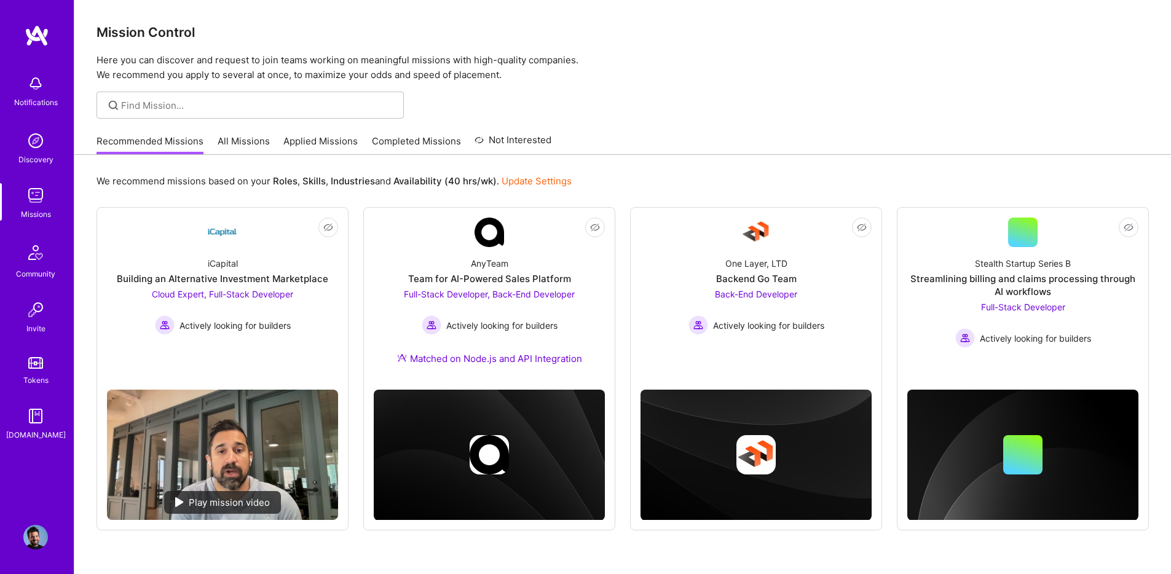
click at [35, 98] on div "Notifications" at bounding box center [36, 102] width 44 height 13
